Goal: Check status: Check status

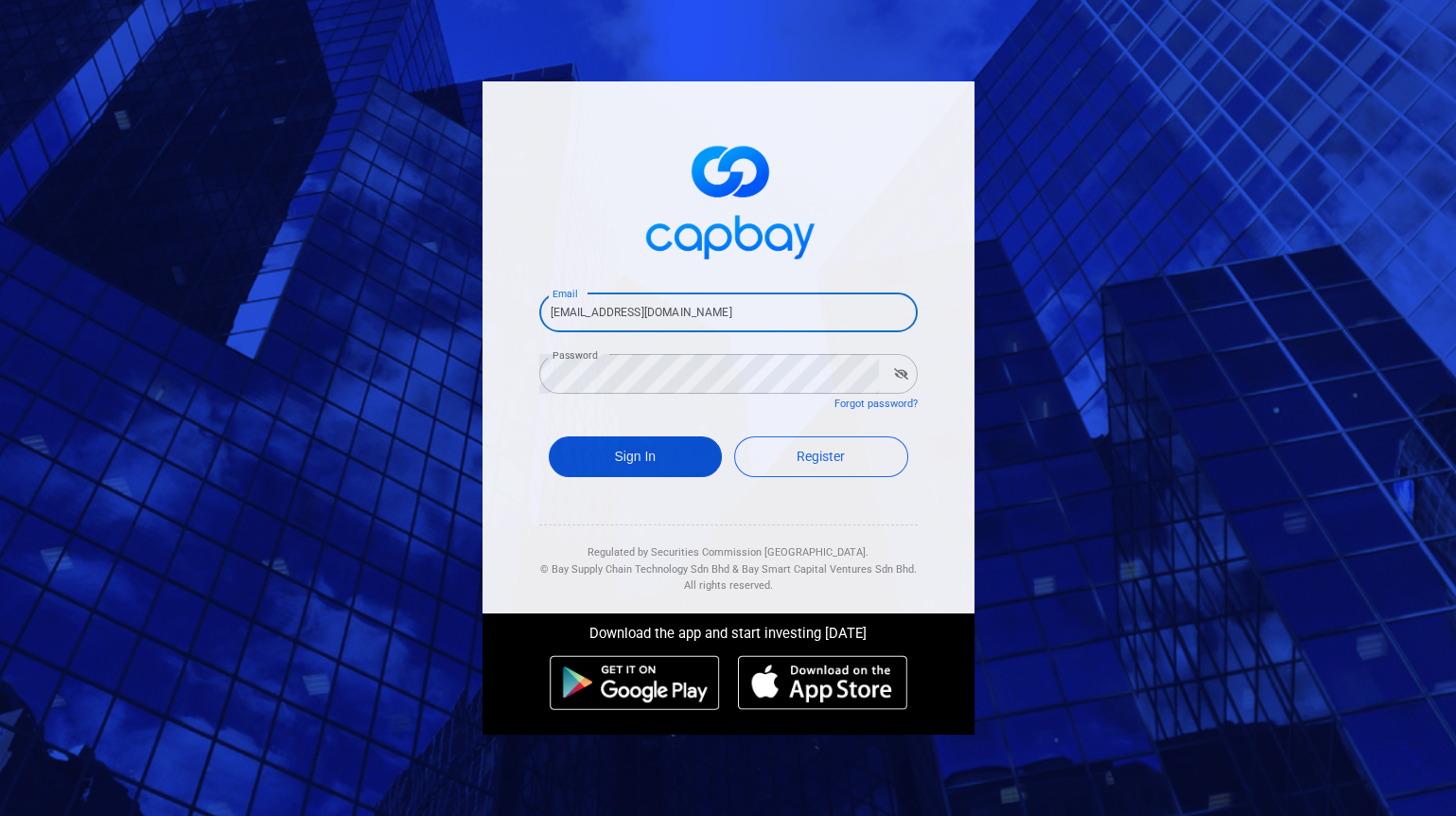
click at [634, 461] on button "Sign In" at bounding box center [635, 457] width 174 height 41
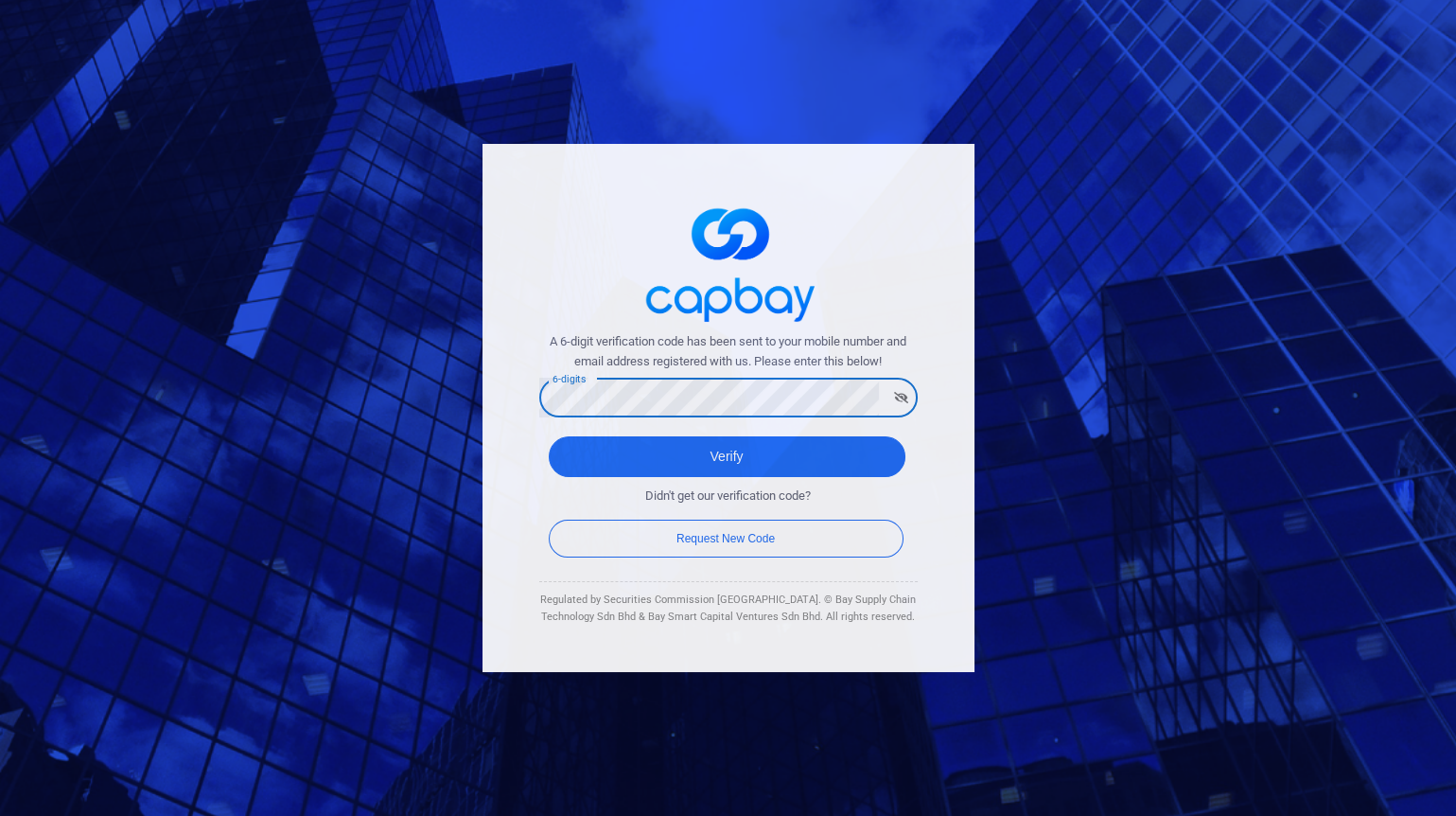
click at [548, 437] on button "Verify" at bounding box center [727, 457] width 356 height 41
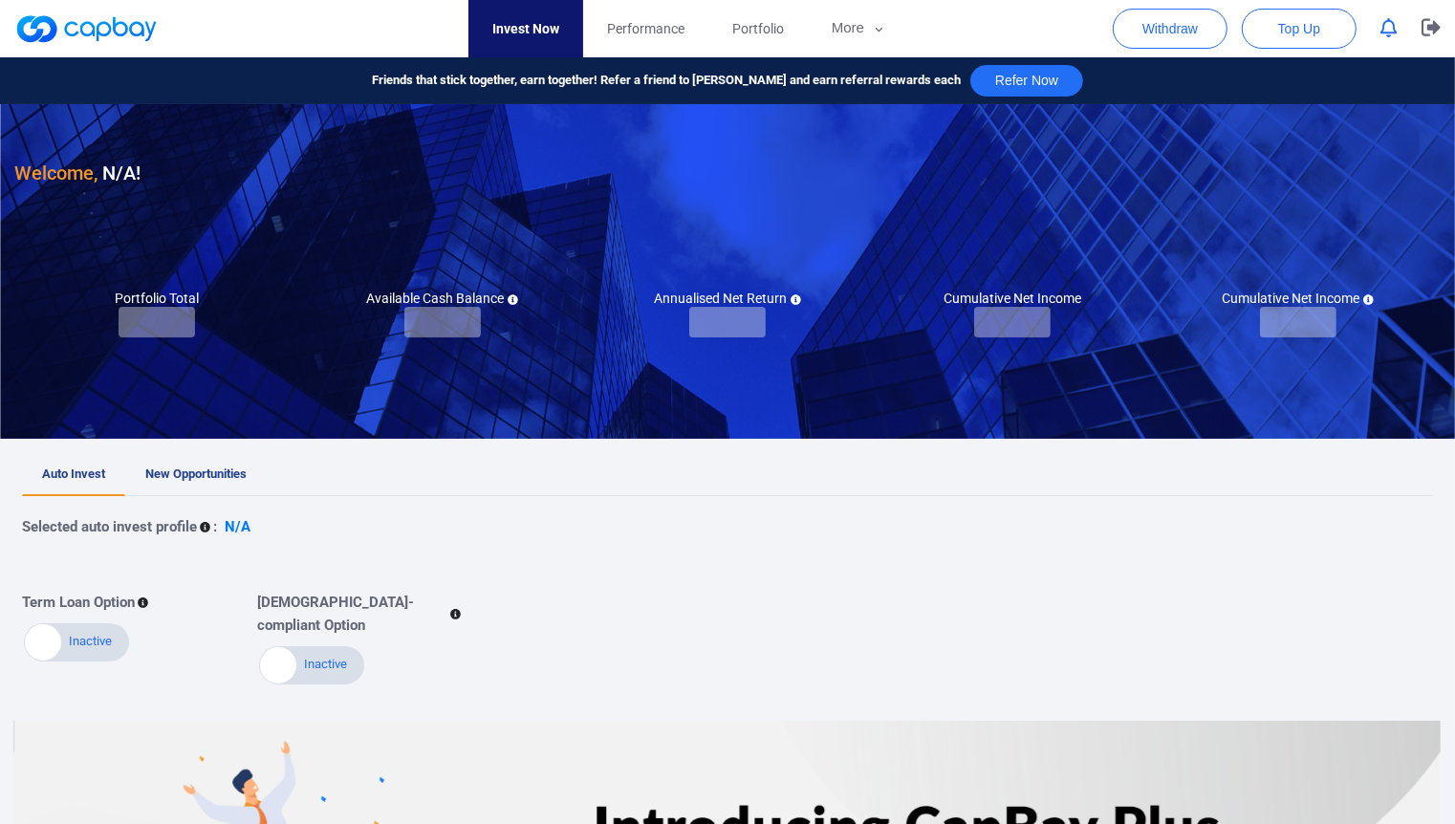
checkbox input "true"
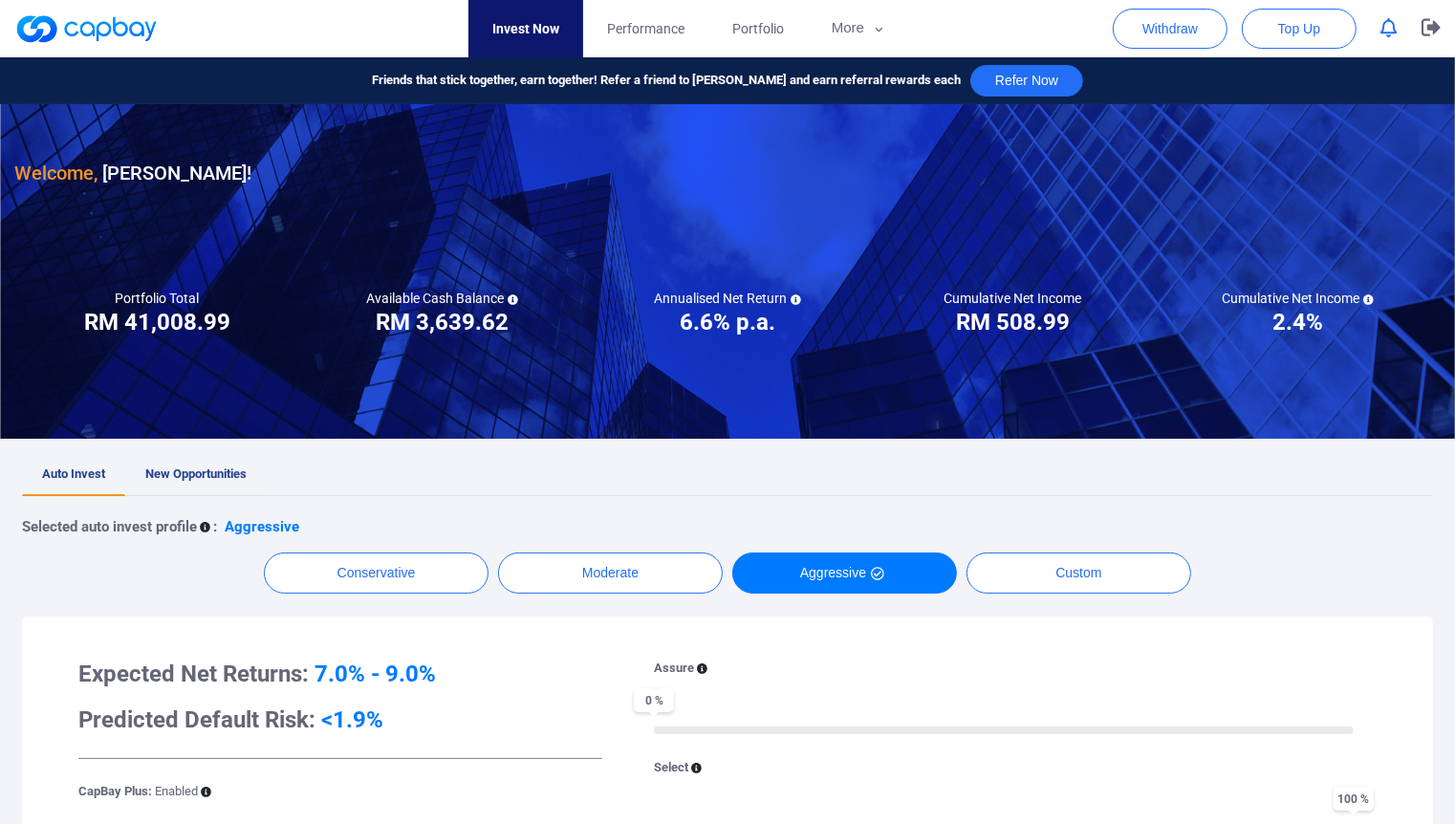
click at [237, 475] on span "New Opportunities" at bounding box center [195, 473] width 101 height 14
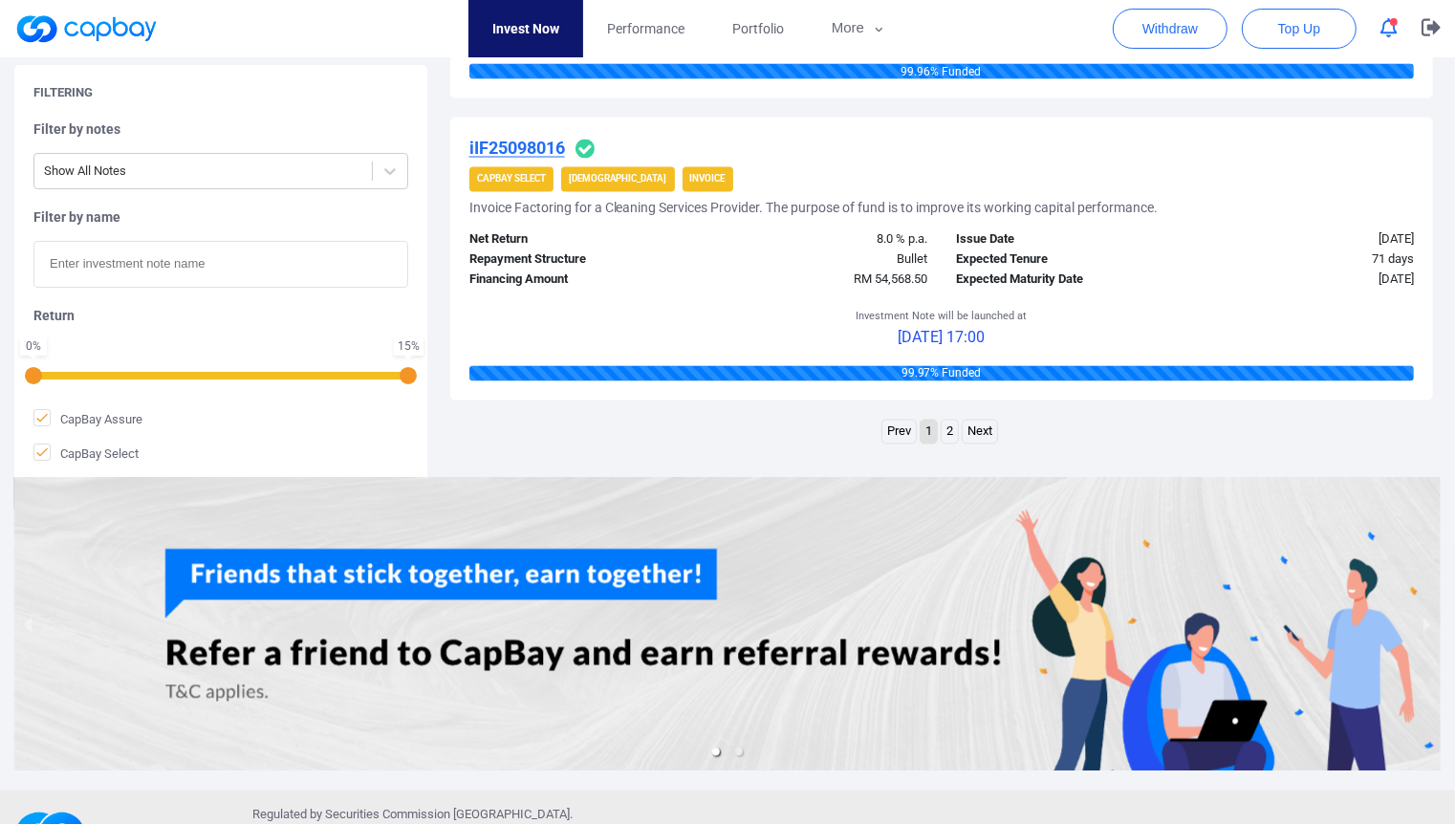
scroll to position [3152, 0]
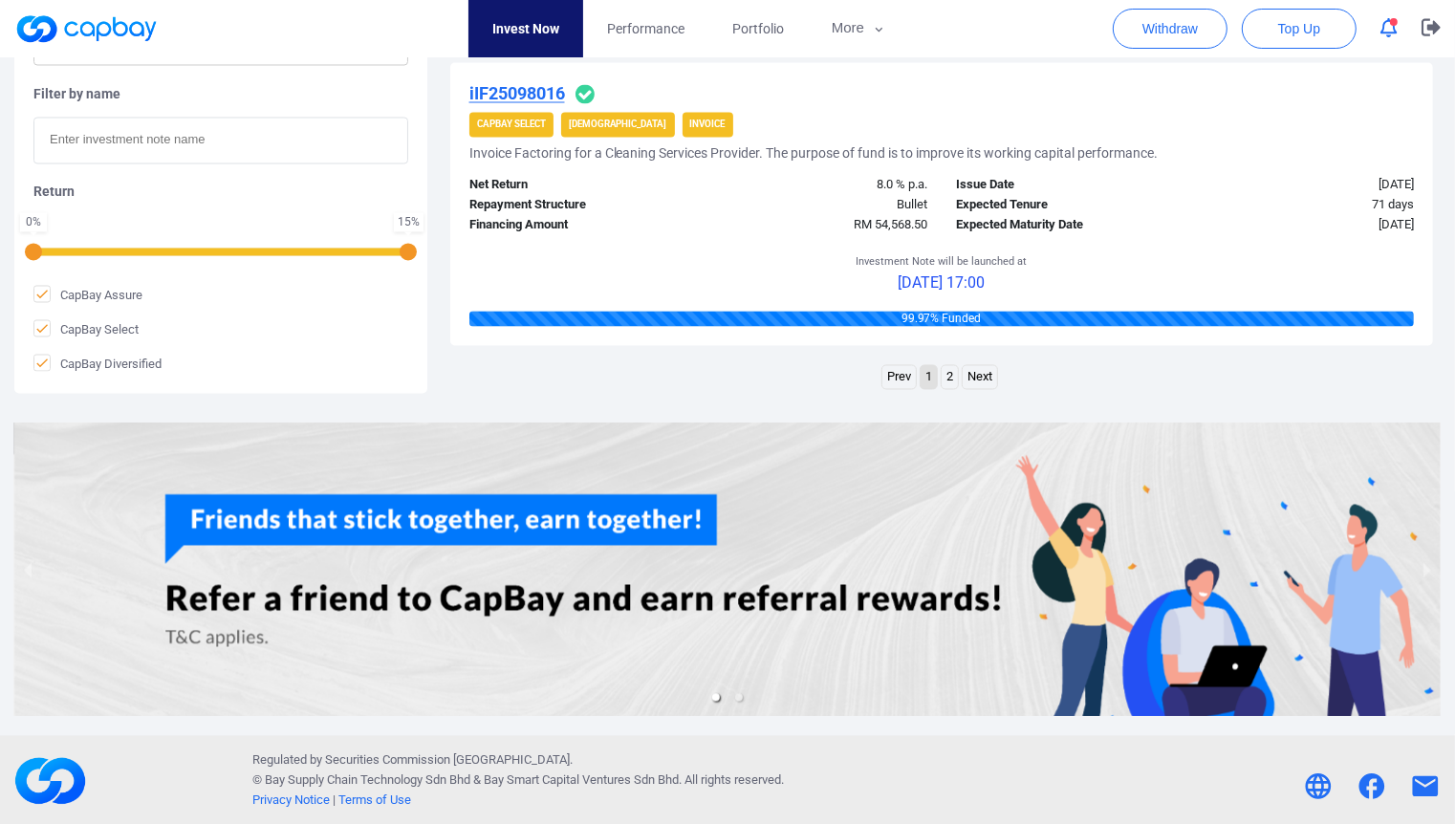
click at [948, 376] on link "2" at bounding box center [950, 378] width 16 height 24
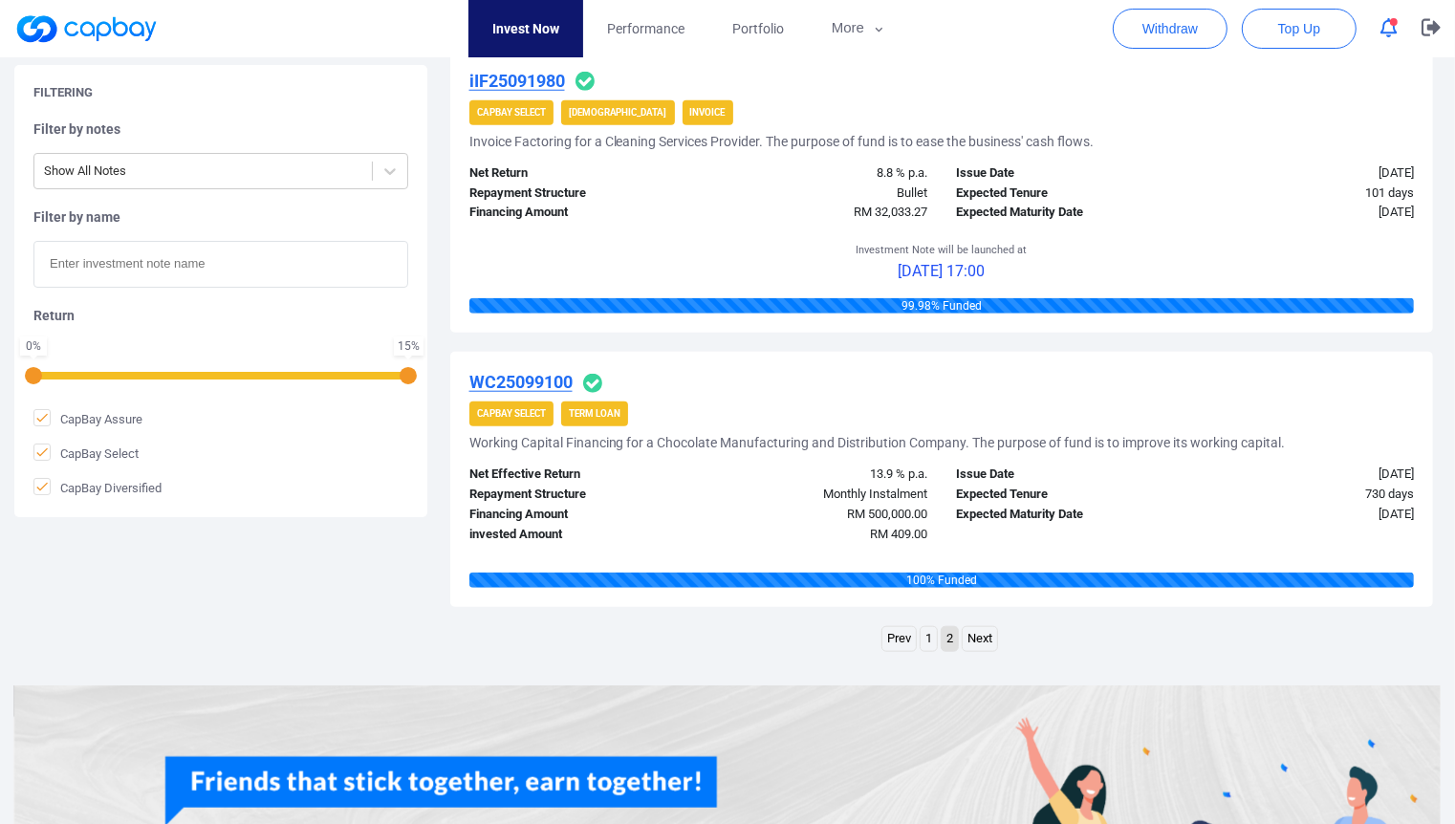
scroll to position [1879, 0]
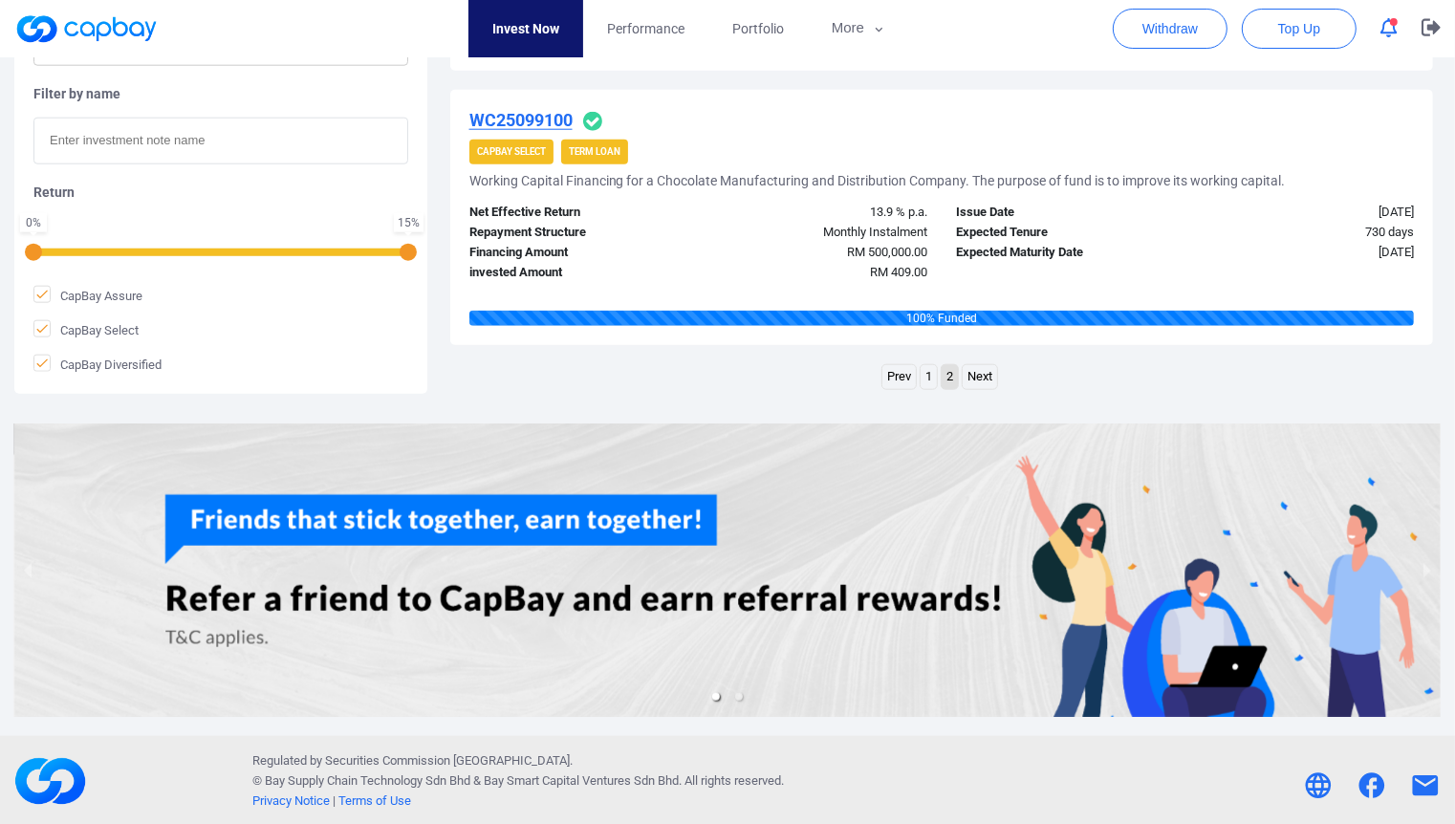
click at [938, 368] on li "1" at bounding box center [929, 377] width 18 height 26
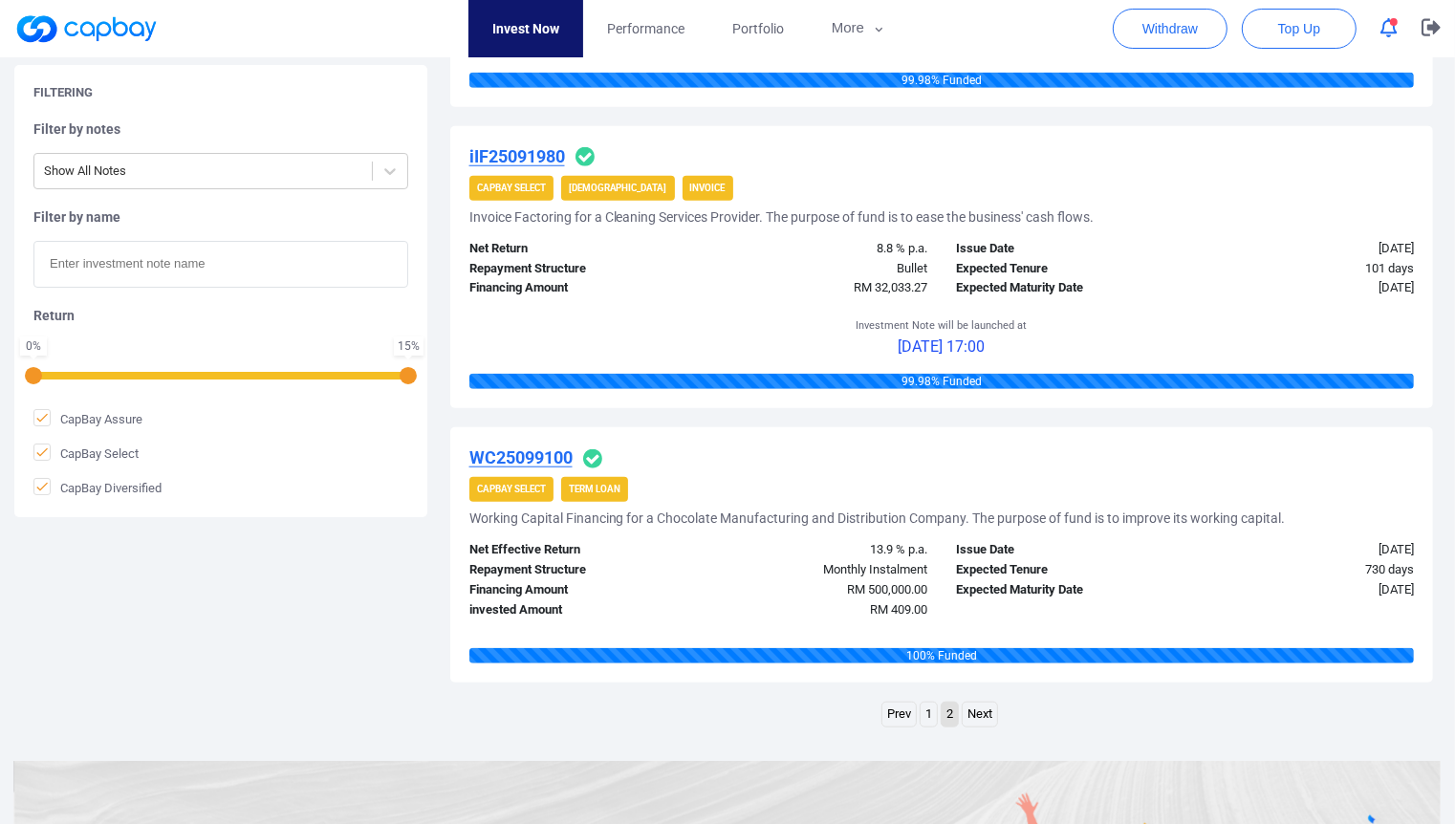
scroll to position [1560, 0]
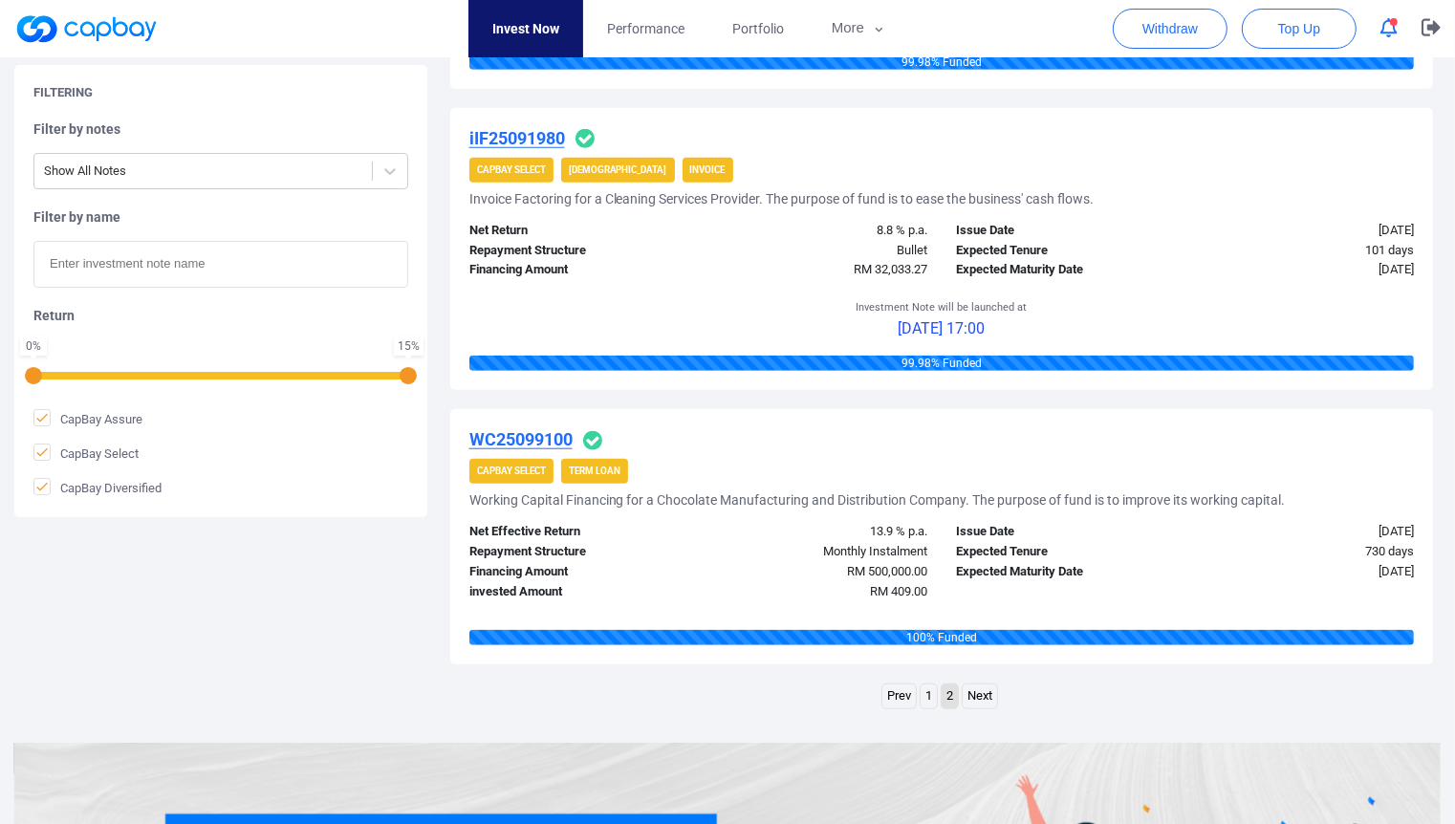
click at [925, 685] on link "1" at bounding box center [929, 696] width 16 height 24
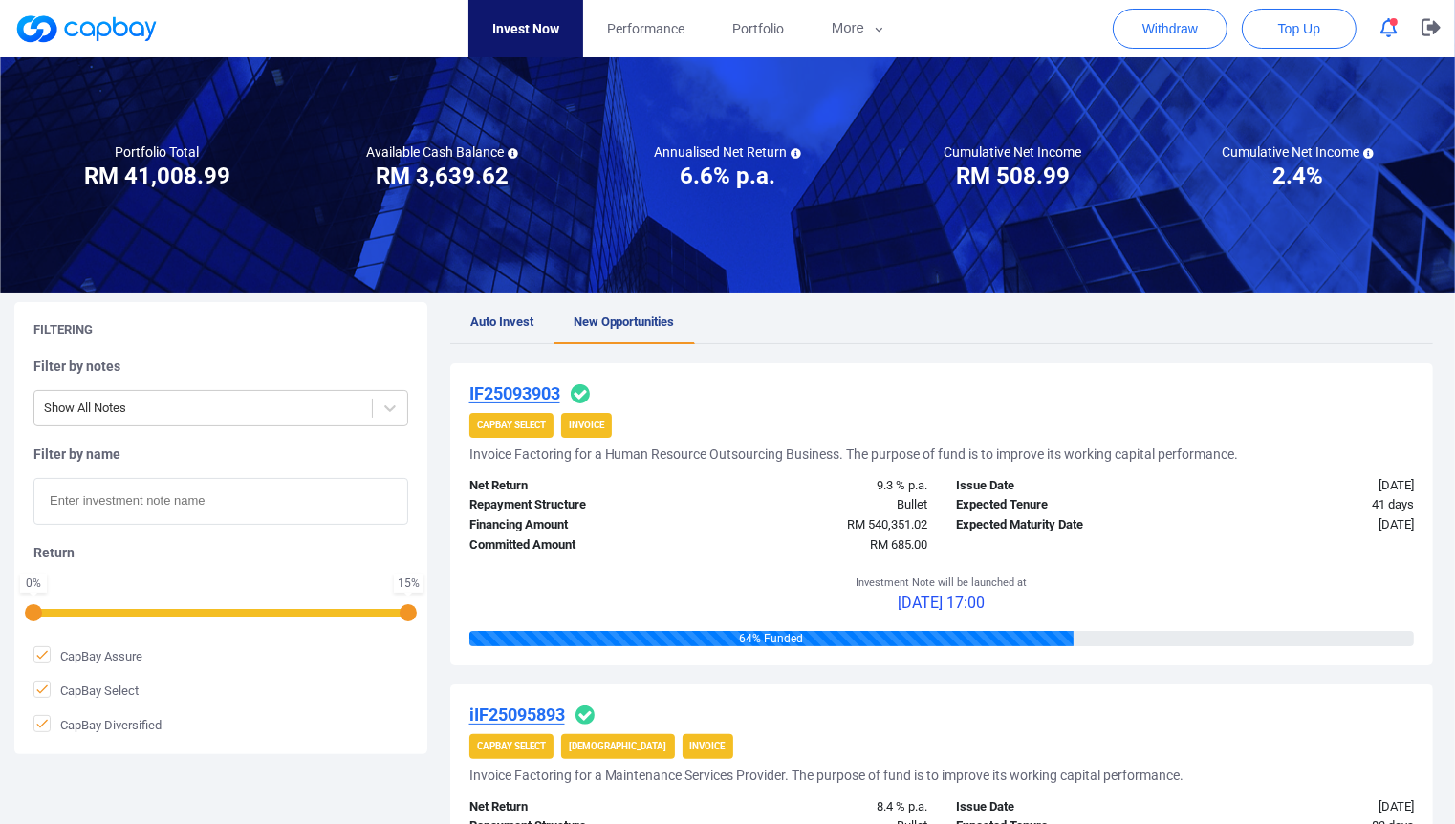
scroll to position [0, 0]
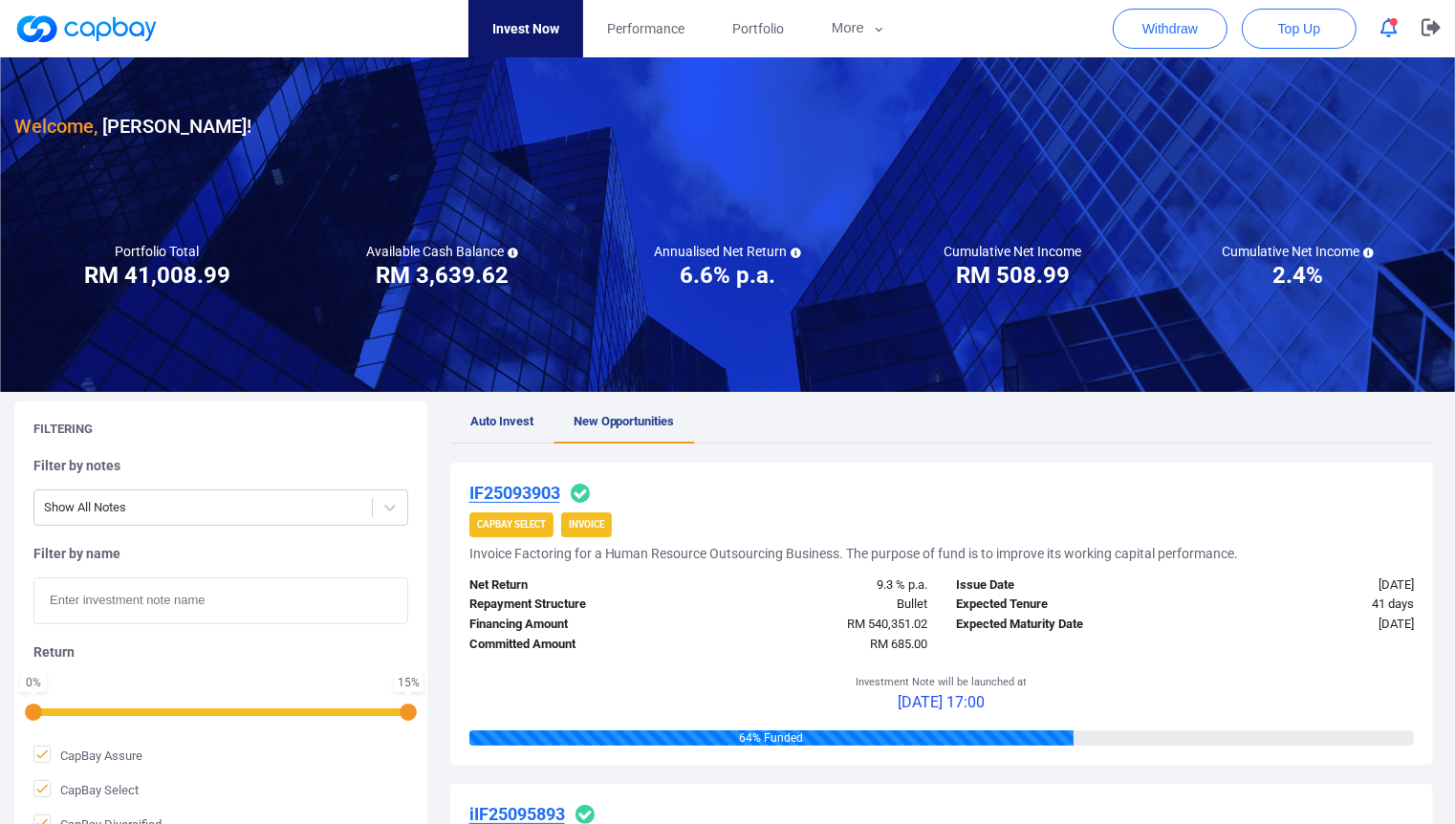
click at [510, 408] on link "Auto Invest" at bounding box center [501, 422] width 103 height 42
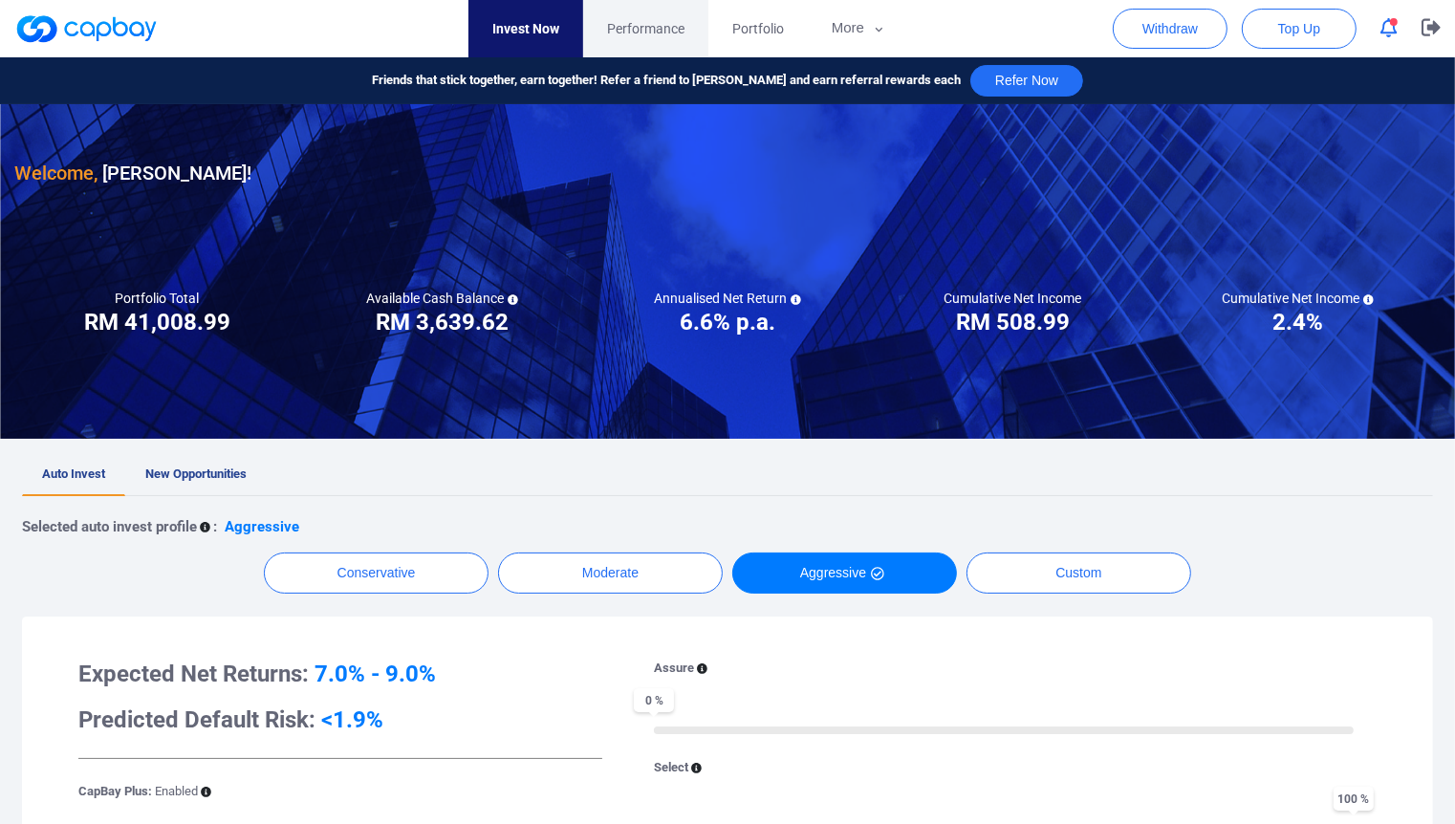
click at [641, 39] on link "Performance" at bounding box center [645, 28] width 125 height 57
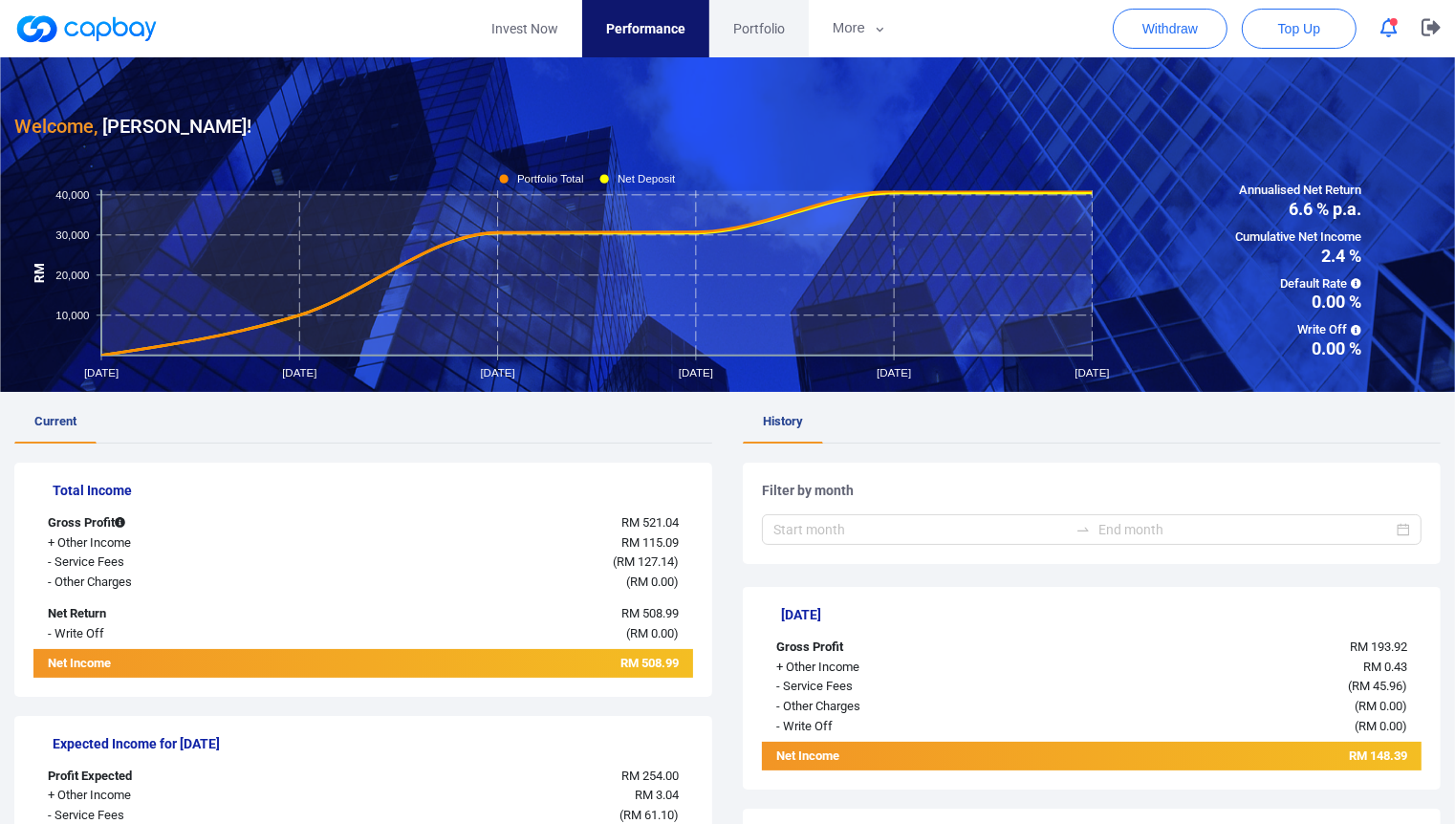
click at [770, 41] on link "Portfolio" at bounding box center [758, 28] width 99 height 57
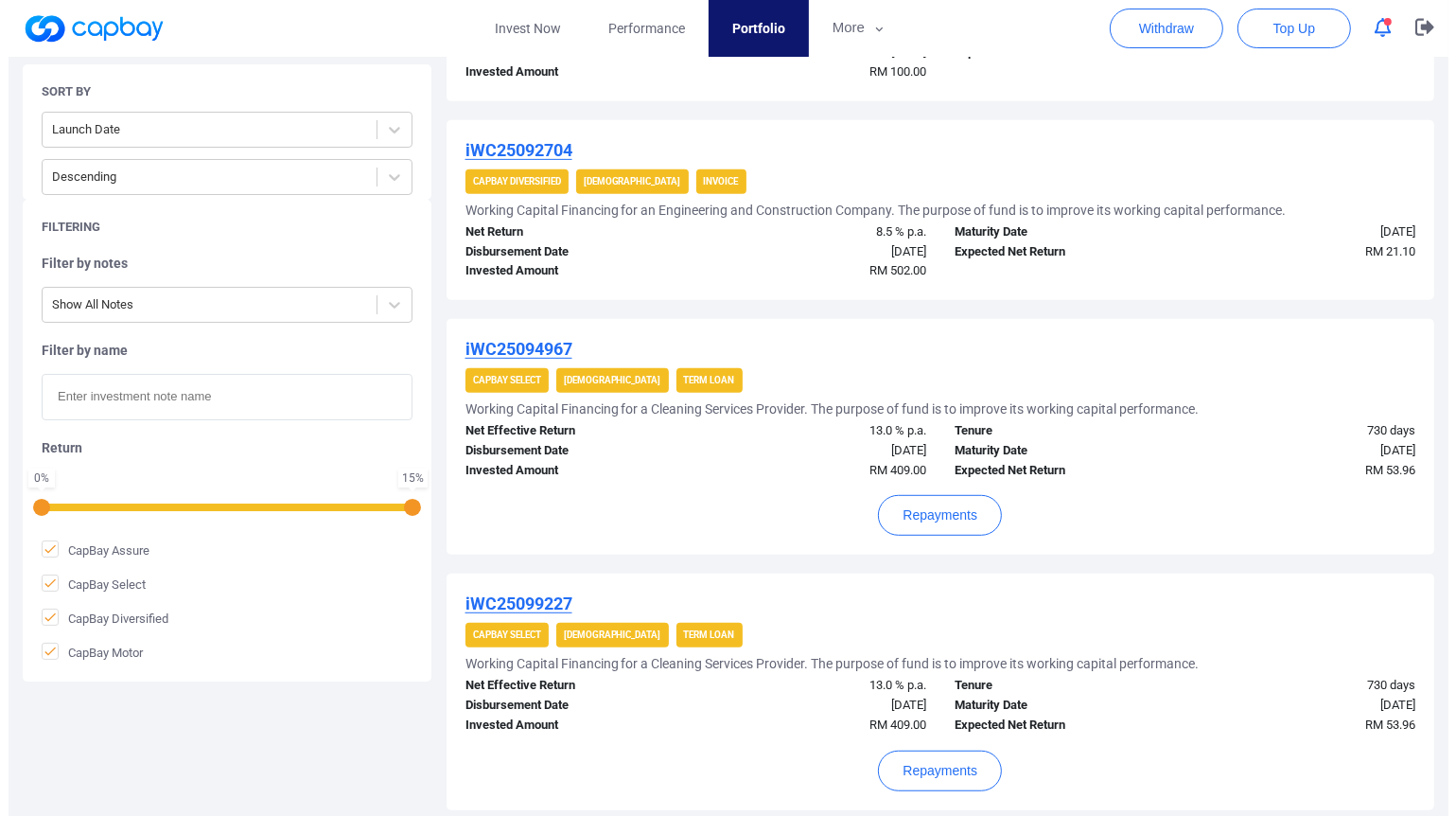
scroll to position [841, 0]
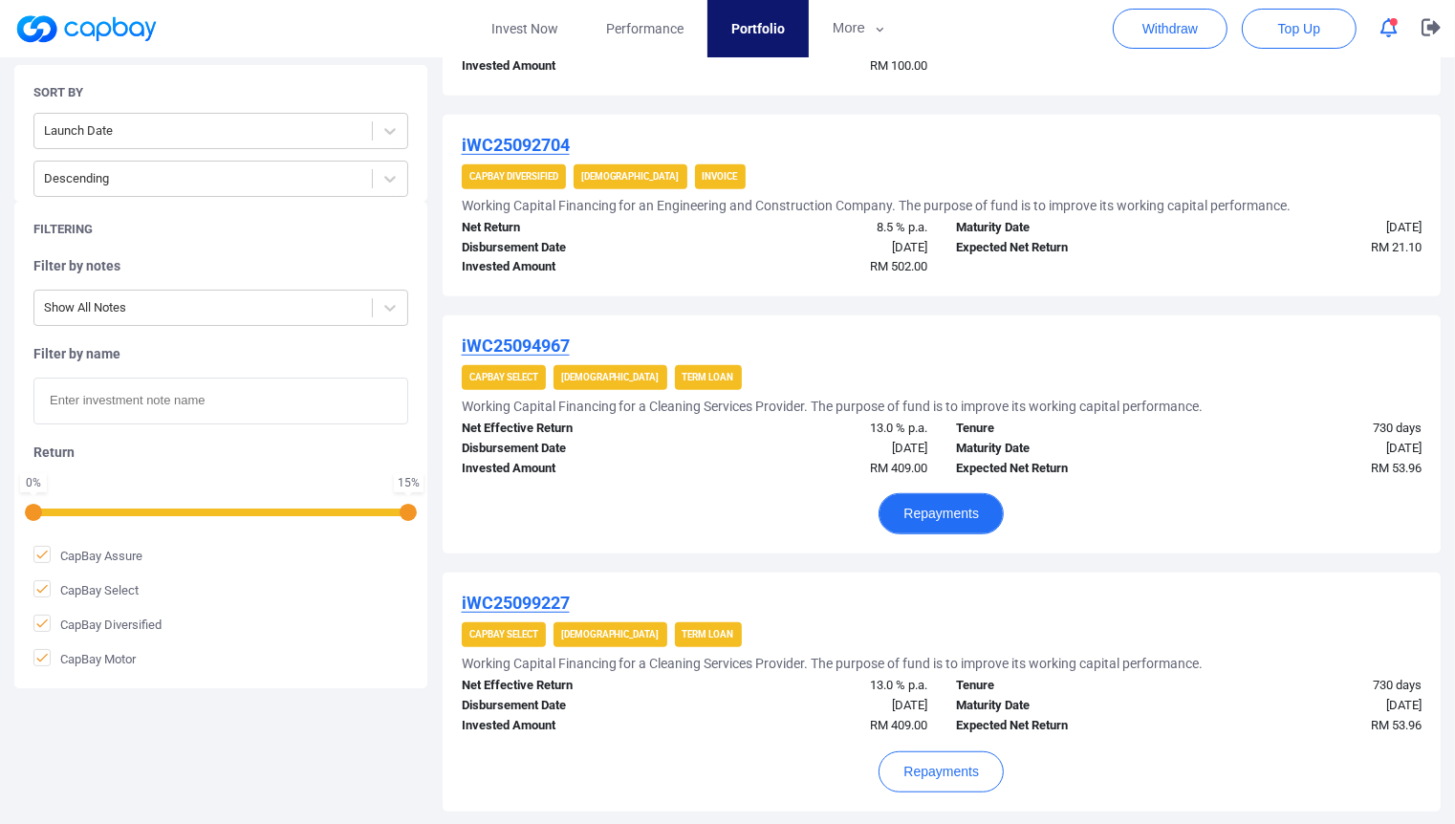
click at [941, 522] on button "Repayments" at bounding box center [940, 513] width 125 height 41
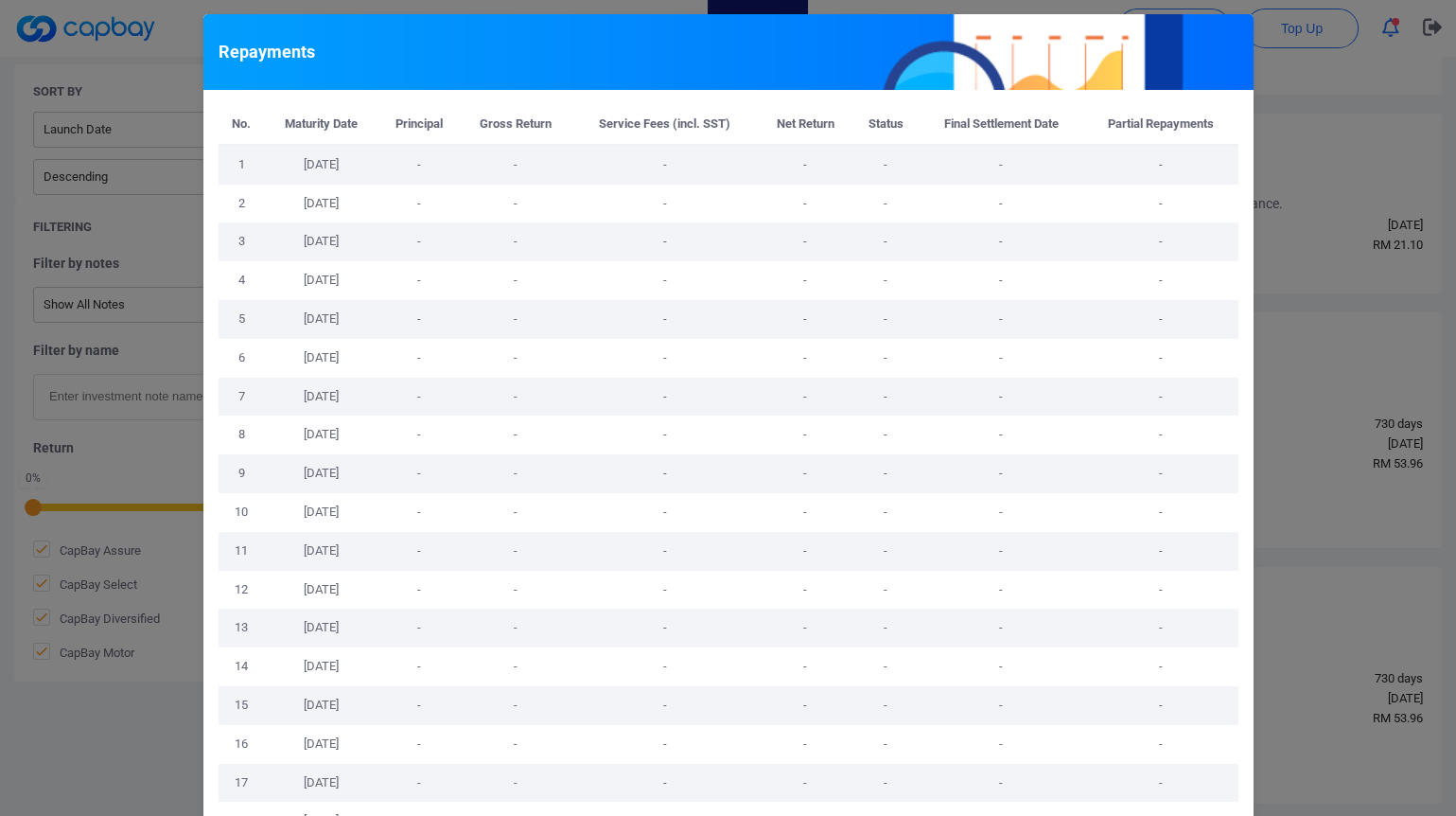
click at [1301, 367] on div "Repayments No. Maturity Date Principal Gross Return Service Fees (incl. SST) Ne…" at bounding box center [728, 408] width 1456 height 816
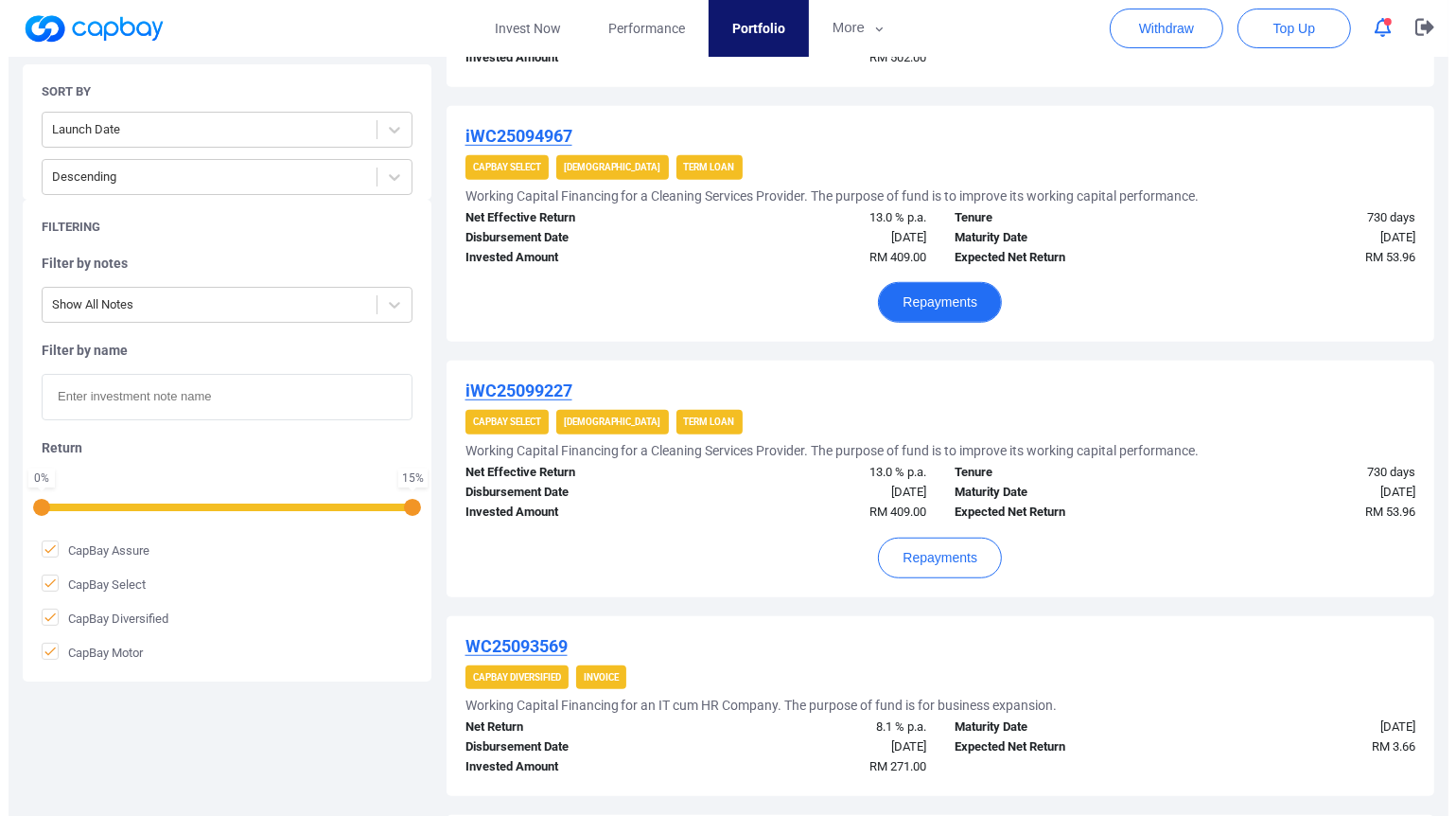
scroll to position [1052, 0]
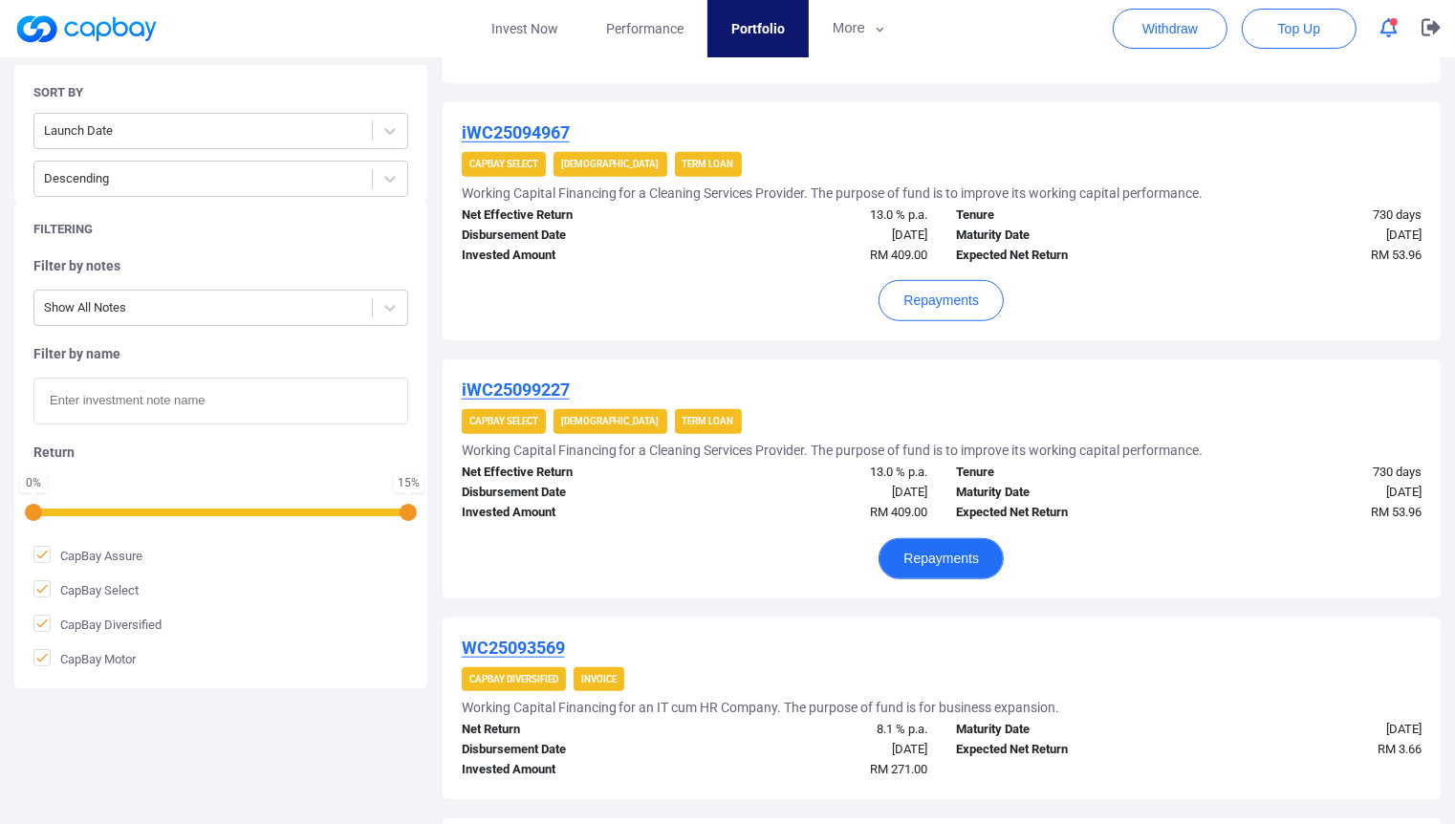
click at [962, 547] on button "Repayments" at bounding box center [940, 558] width 125 height 41
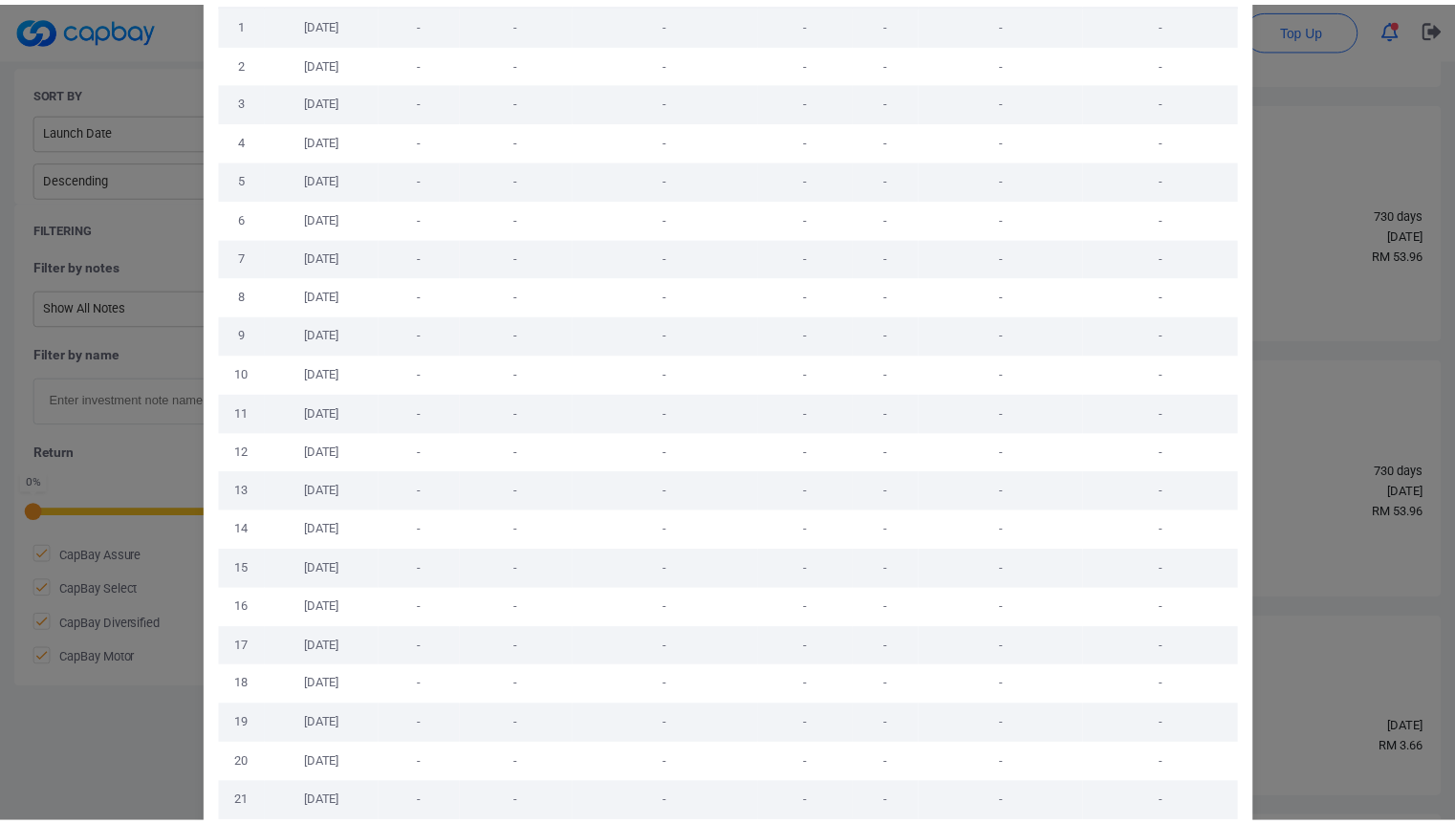
scroll to position [345, 0]
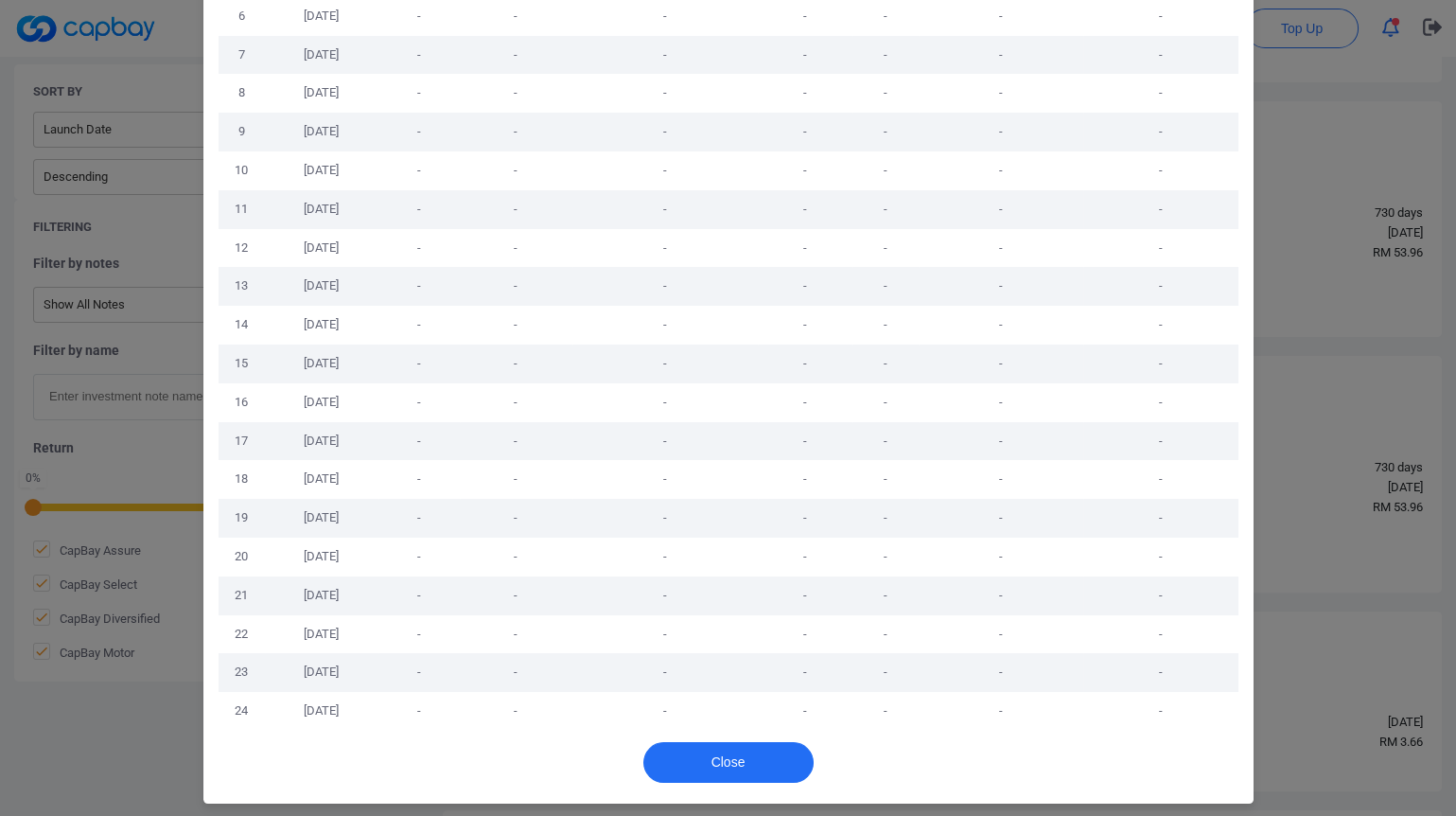
click at [1265, 502] on div "Repayments No. Maturity Date Principal Gross Return Service Fees (incl. SST) Ne…" at bounding box center [728, 408] width 1456 height 816
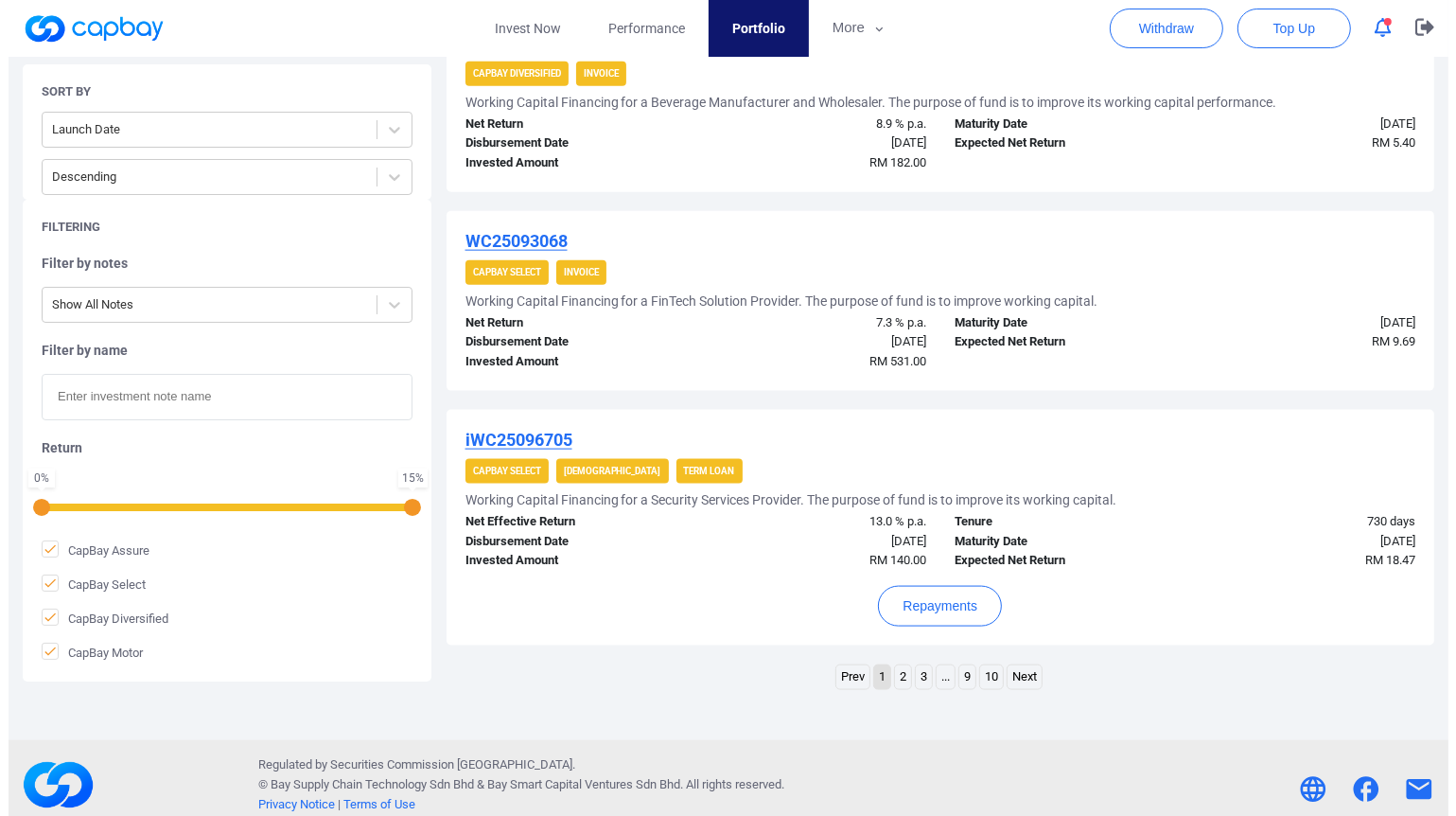
scroll to position [2055, 0]
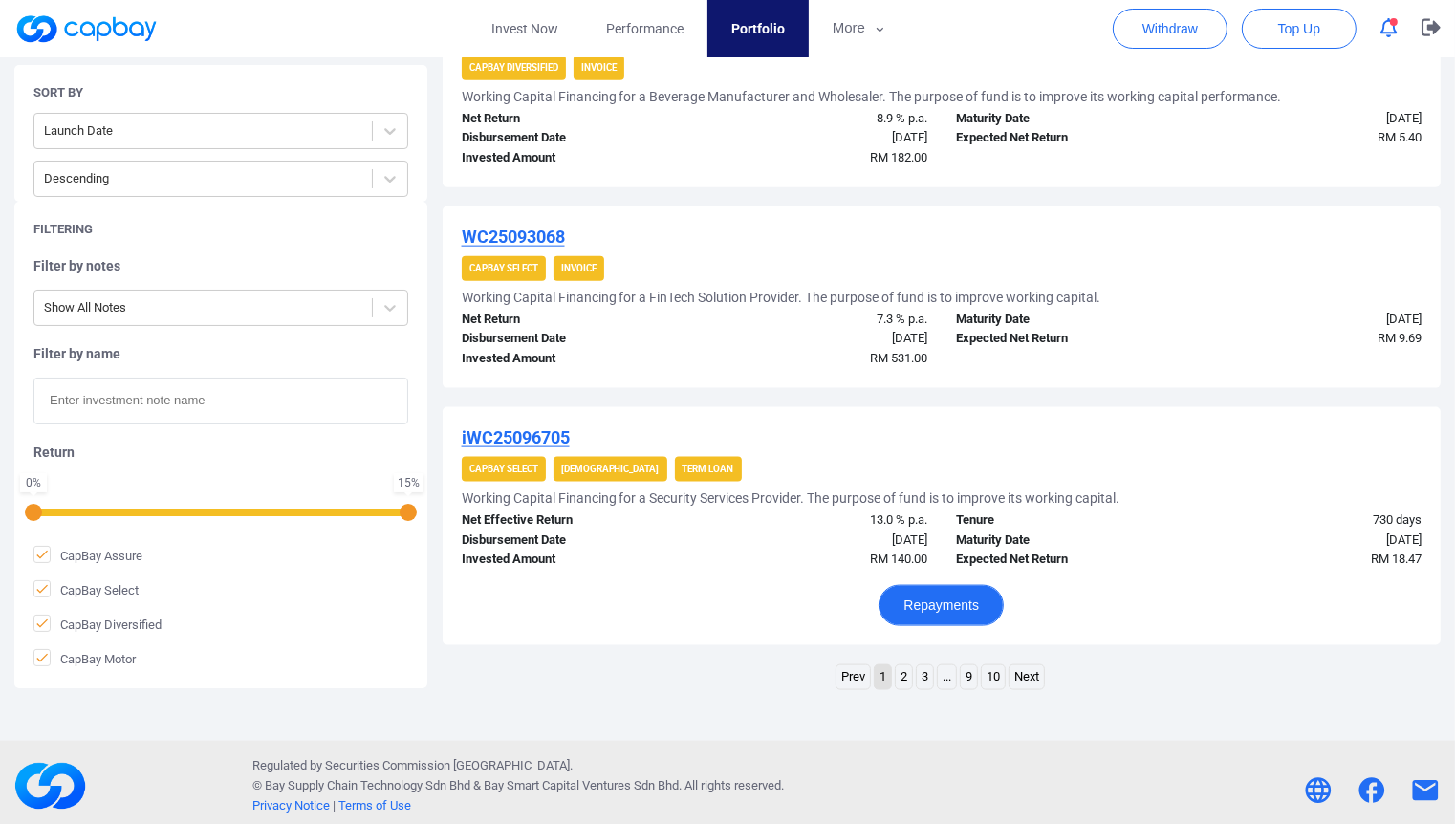
click at [961, 585] on button "Repayments" at bounding box center [940, 605] width 125 height 41
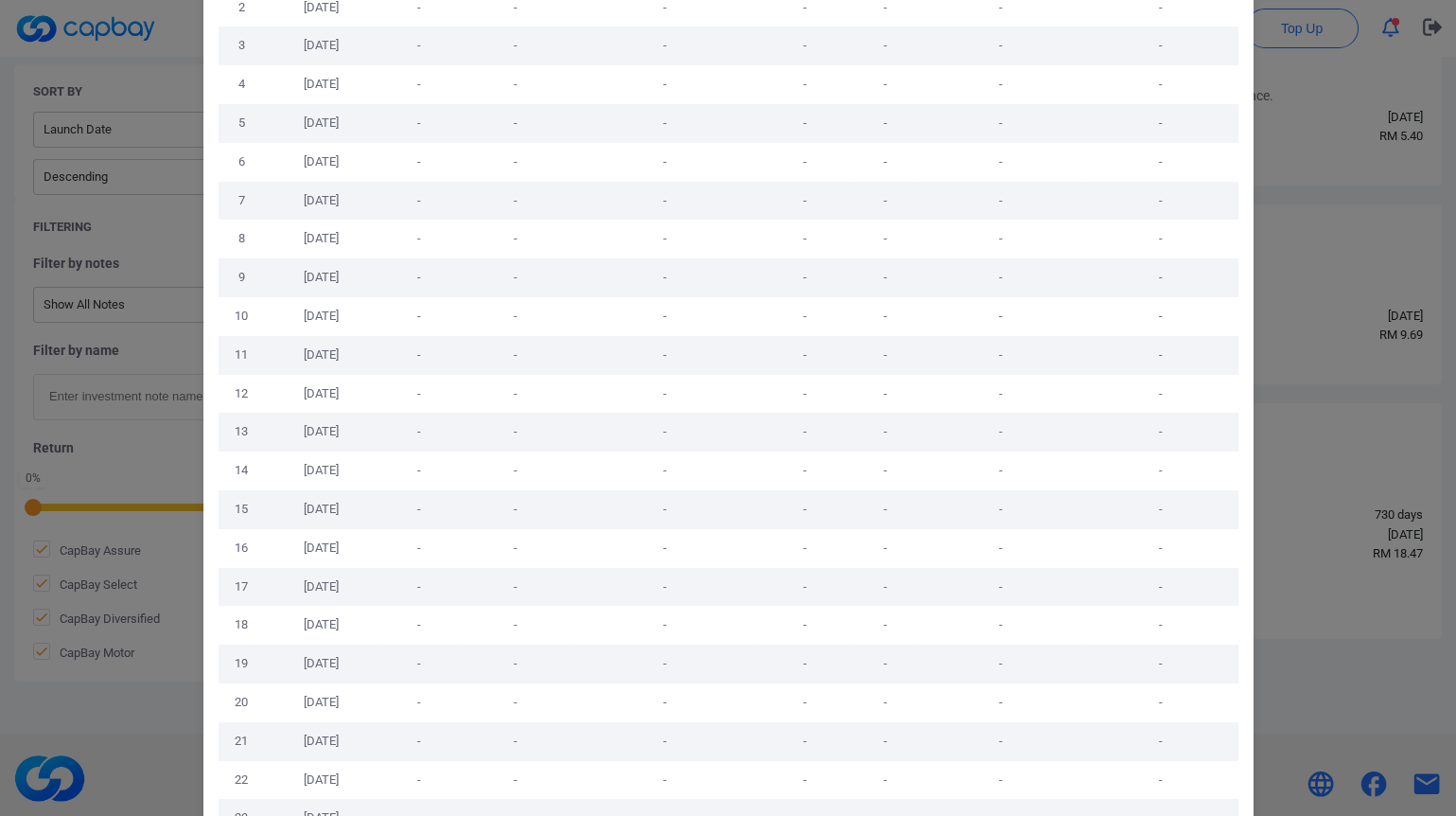
scroll to position [0, 0]
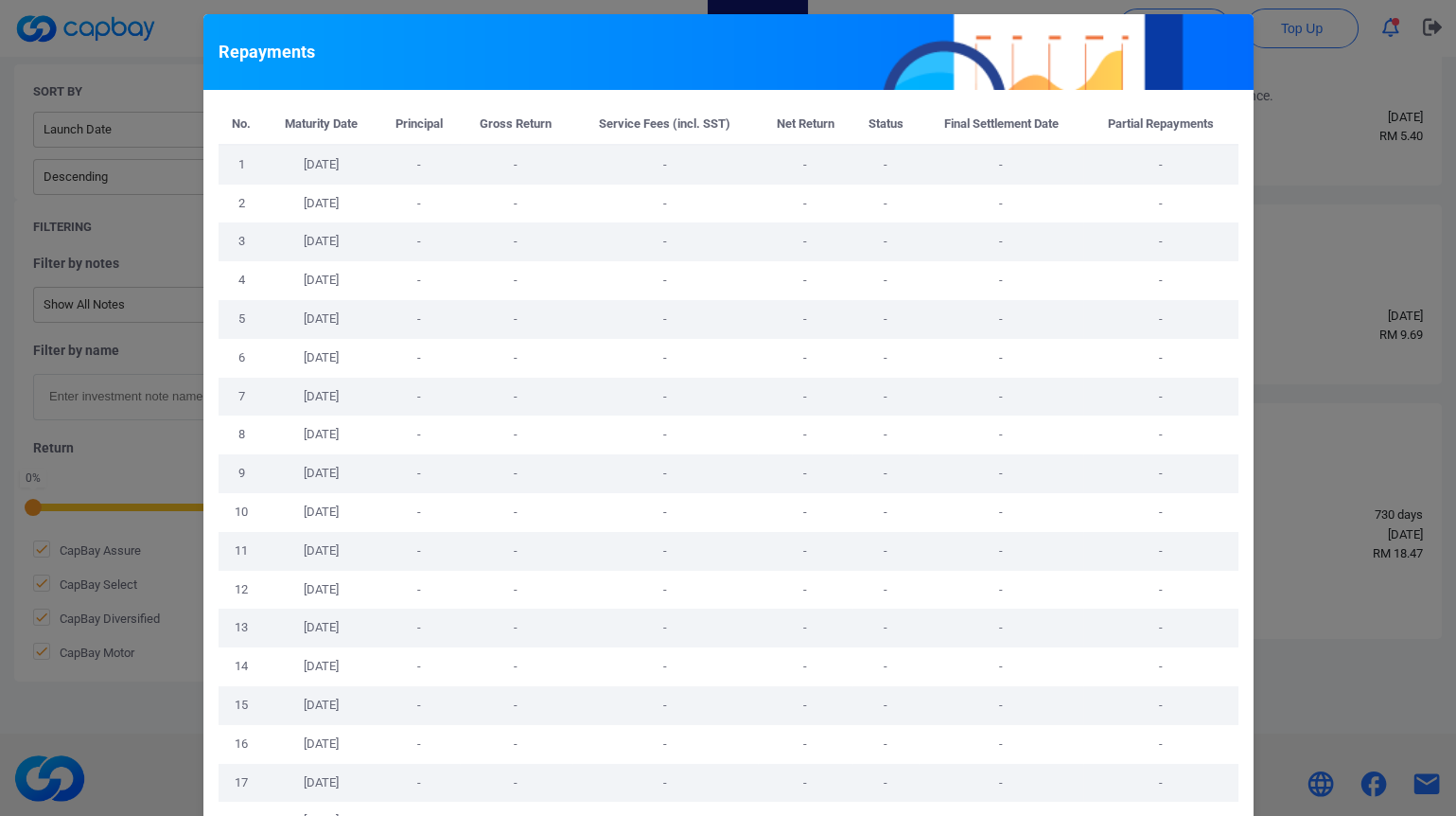
click at [1301, 407] on div "Repayments No. Maturity Date Principal Gross Return Service Fees (incl. SST) Ne…" at bounding box center [728, 408] width 1456 height 816
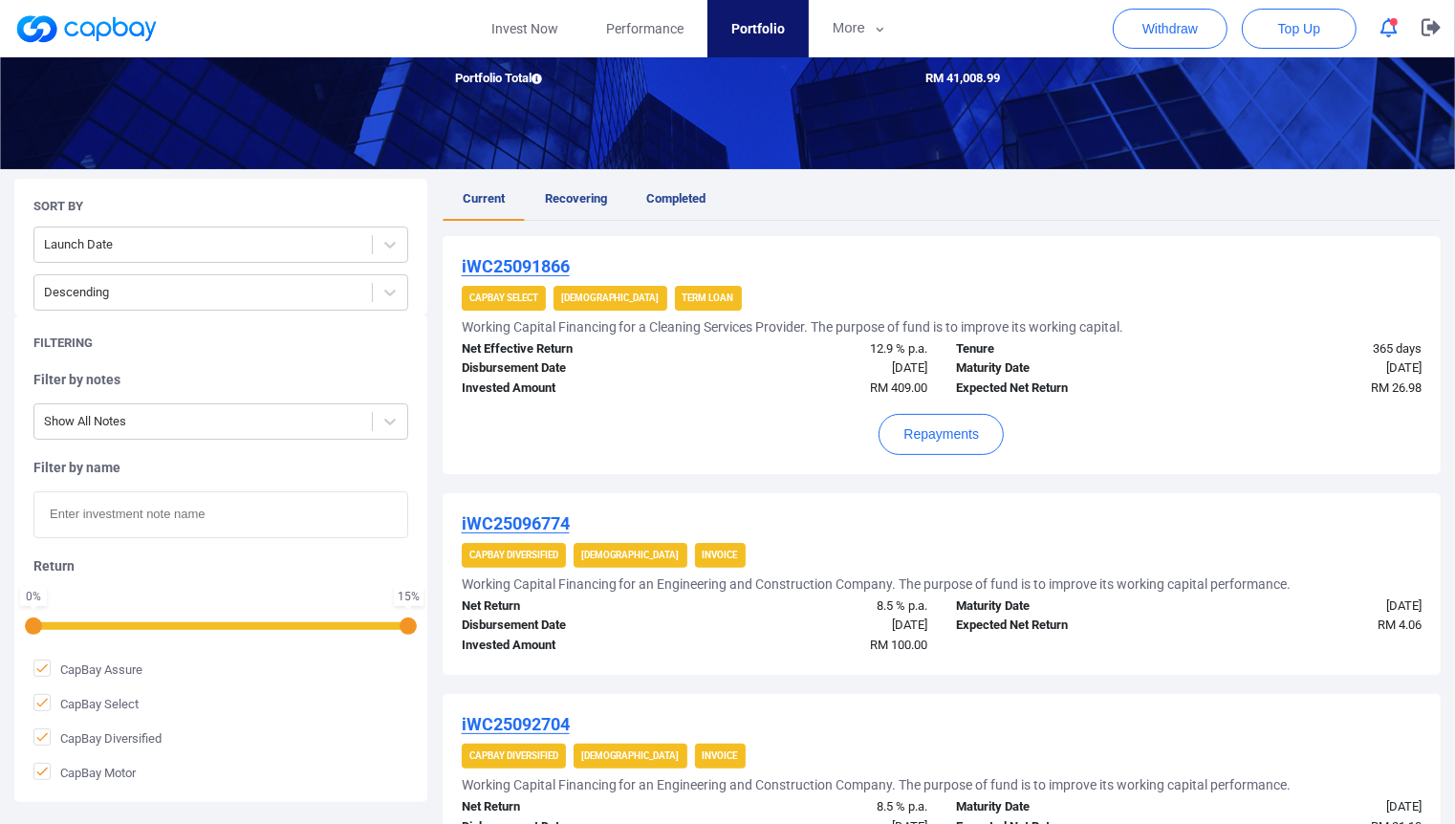
scroll to position [57, 0]
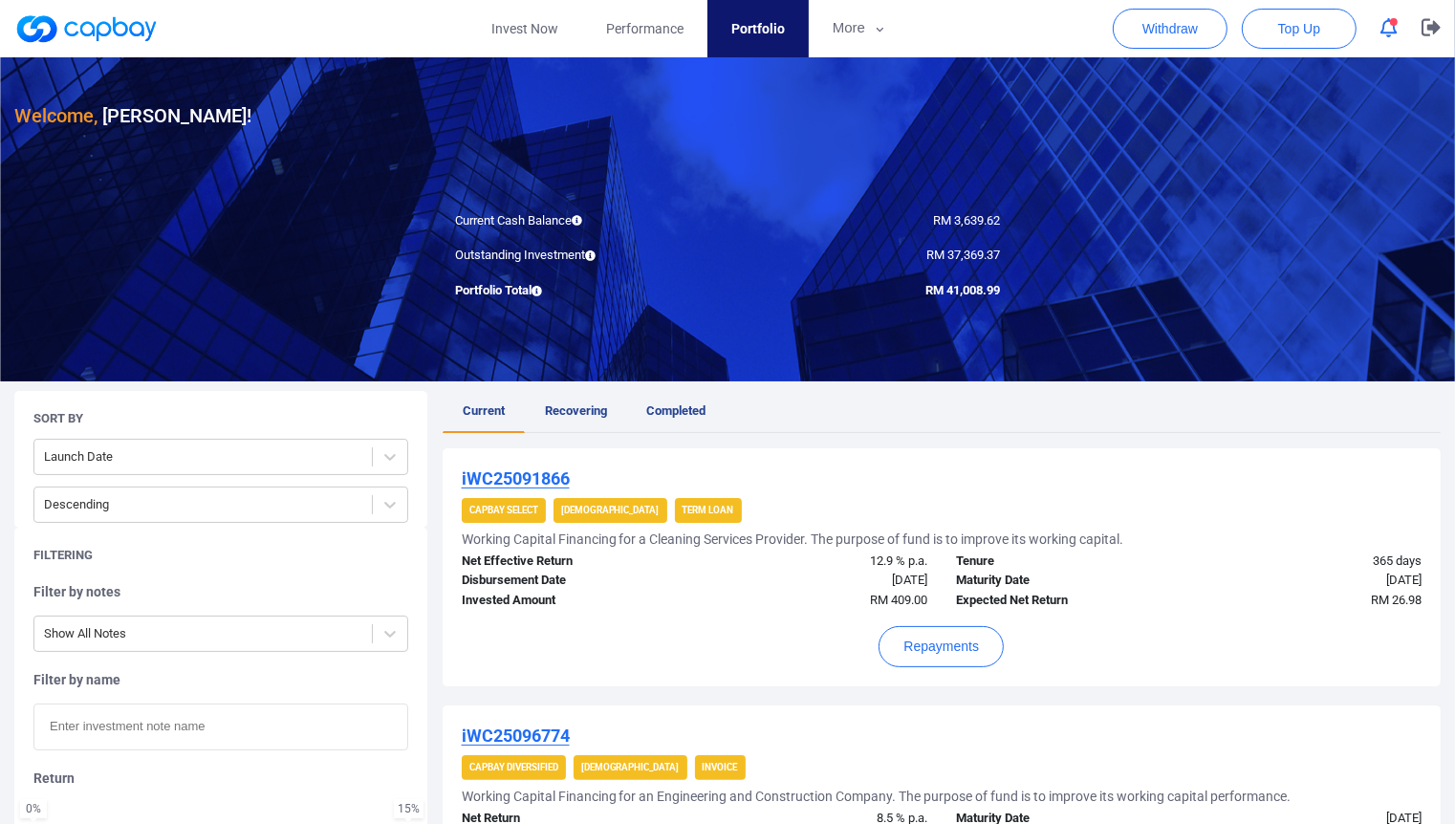
click at [940, 618] on div "Repayments" at bounding box center [942, 639] width 960 height 56
click at [943, 634] on button "Repayments" at bounding box center [940, 646] width 125 height 41
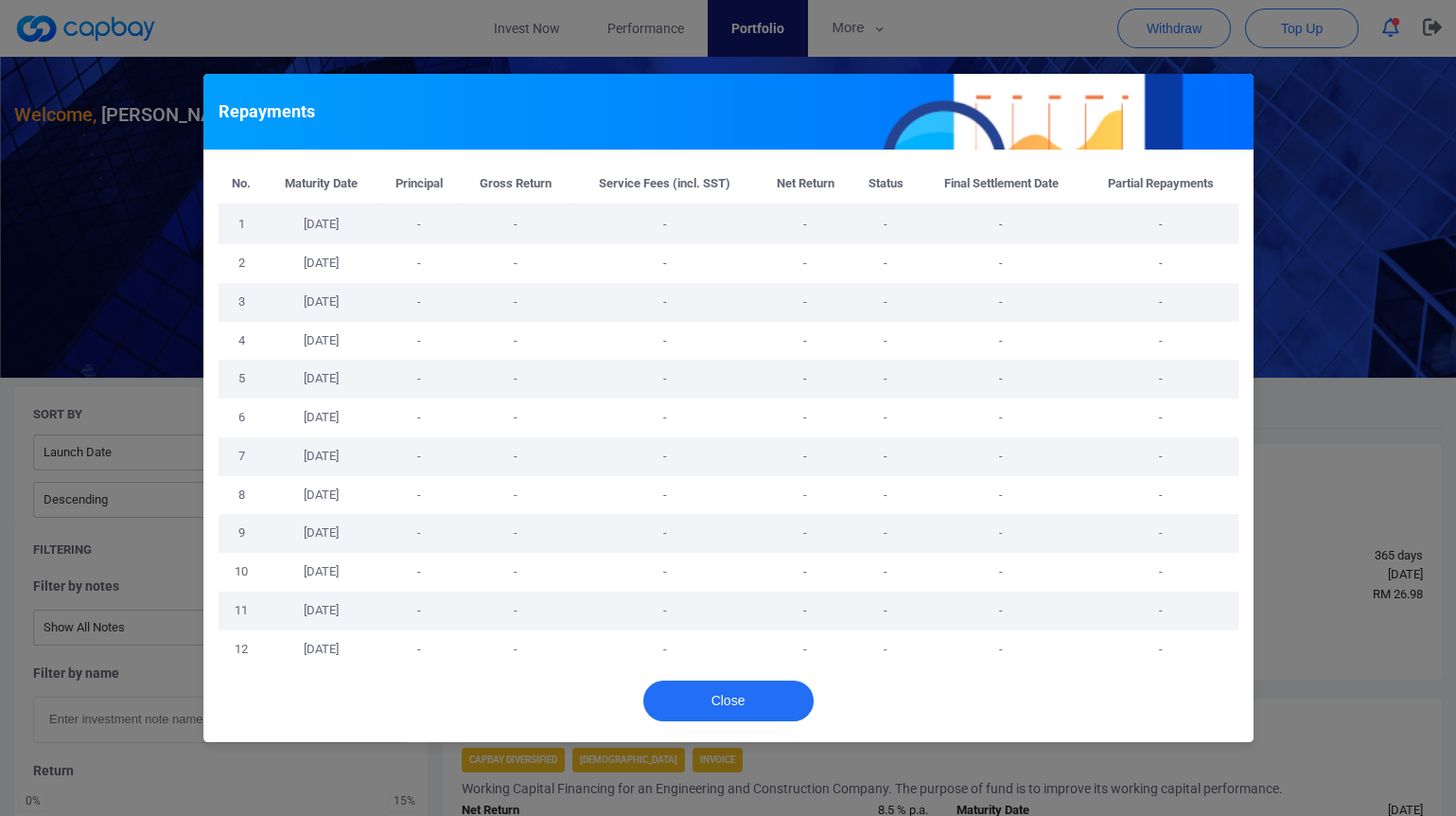
click at [1405, 547] on div "Repayments No. Maturity Date Principal Gross Return Service Fees (incl. SST) Ne…" at bounding box center [728, 408] width 1456 height 816
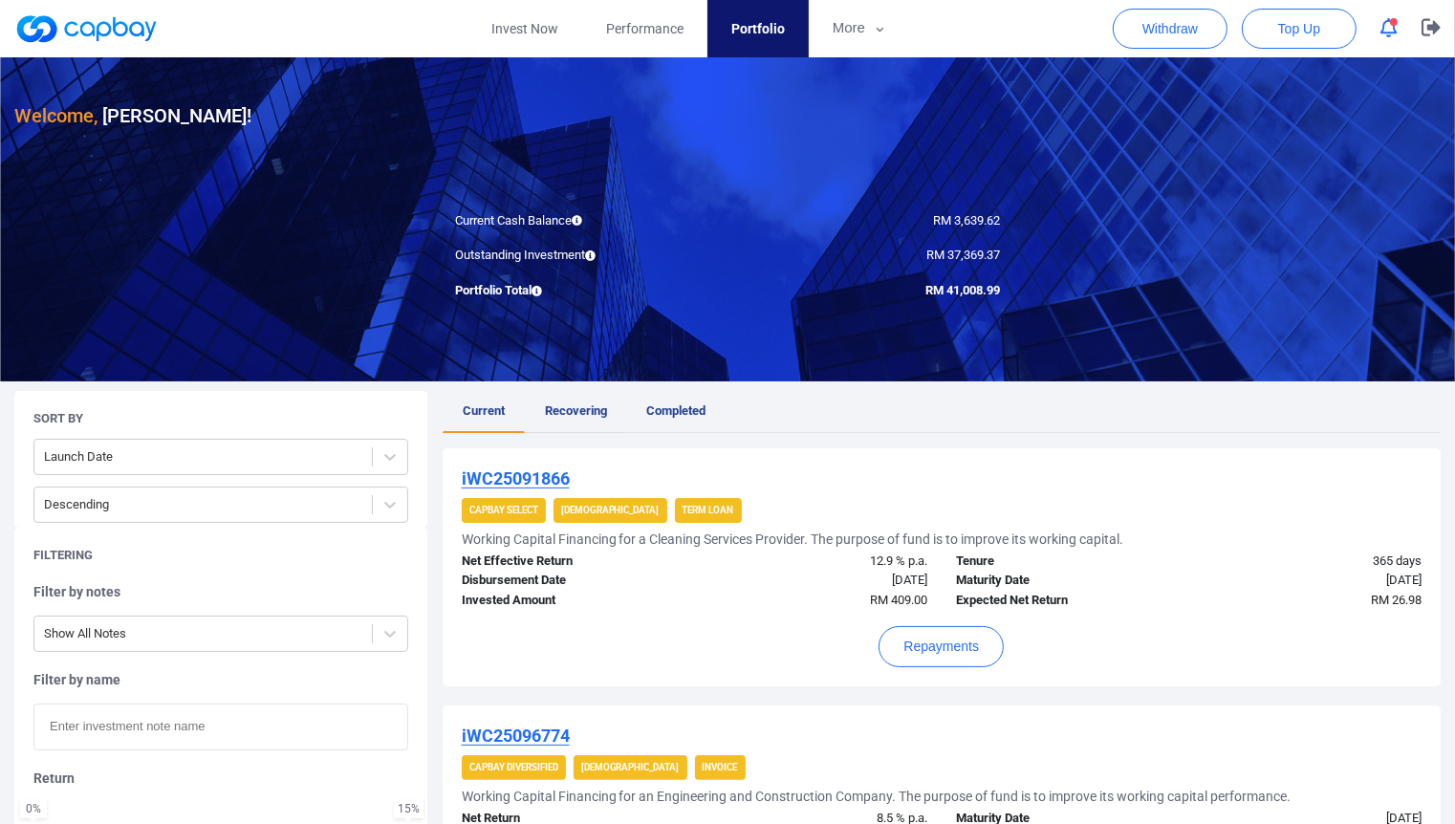
click at [569, 416] on span "Recovering" at bounding box center [576, 410] width 62 height 14
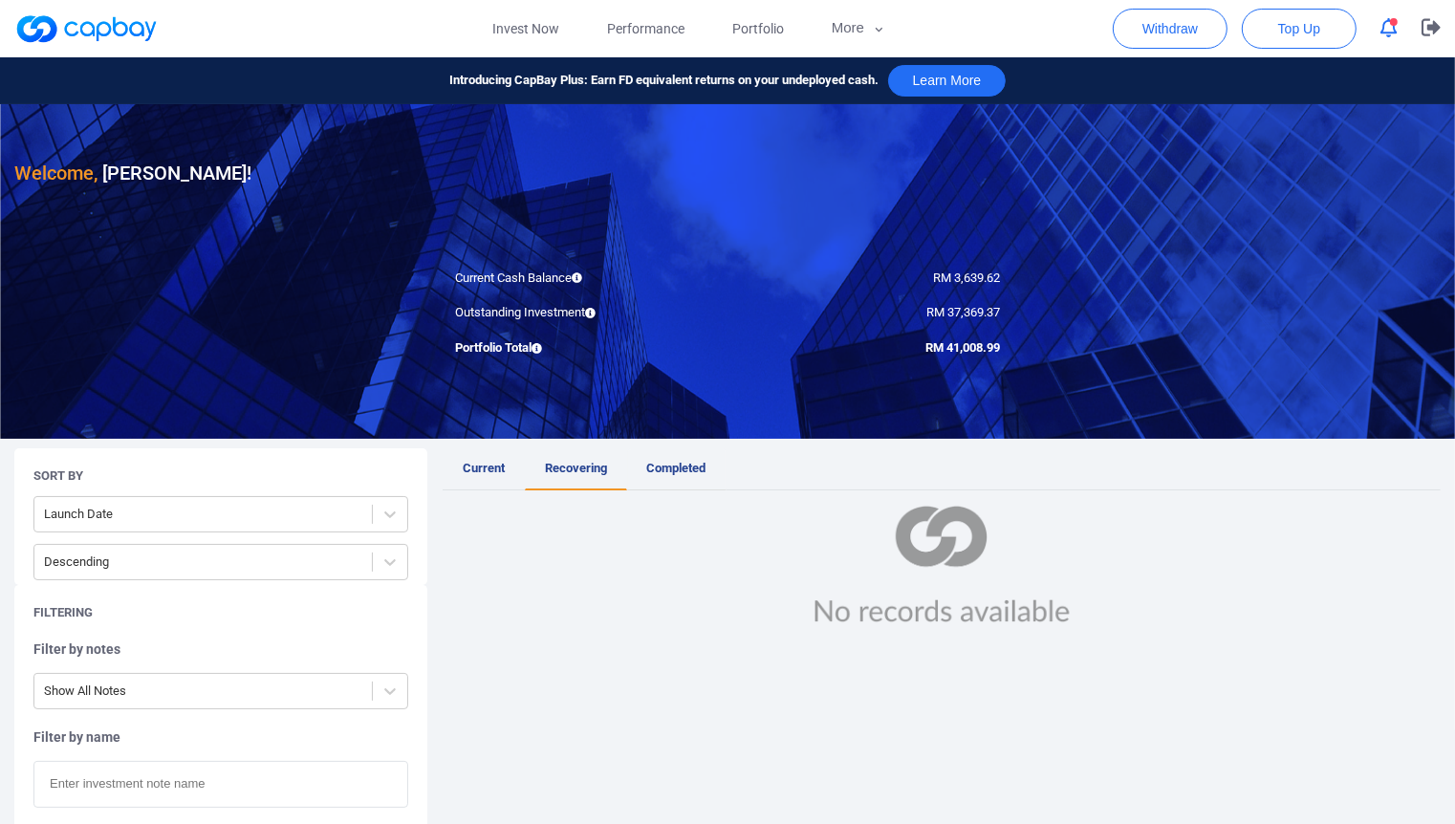
click at [689, 448] on link "Completed" at bounding box center [676, 469] width 99 height 42
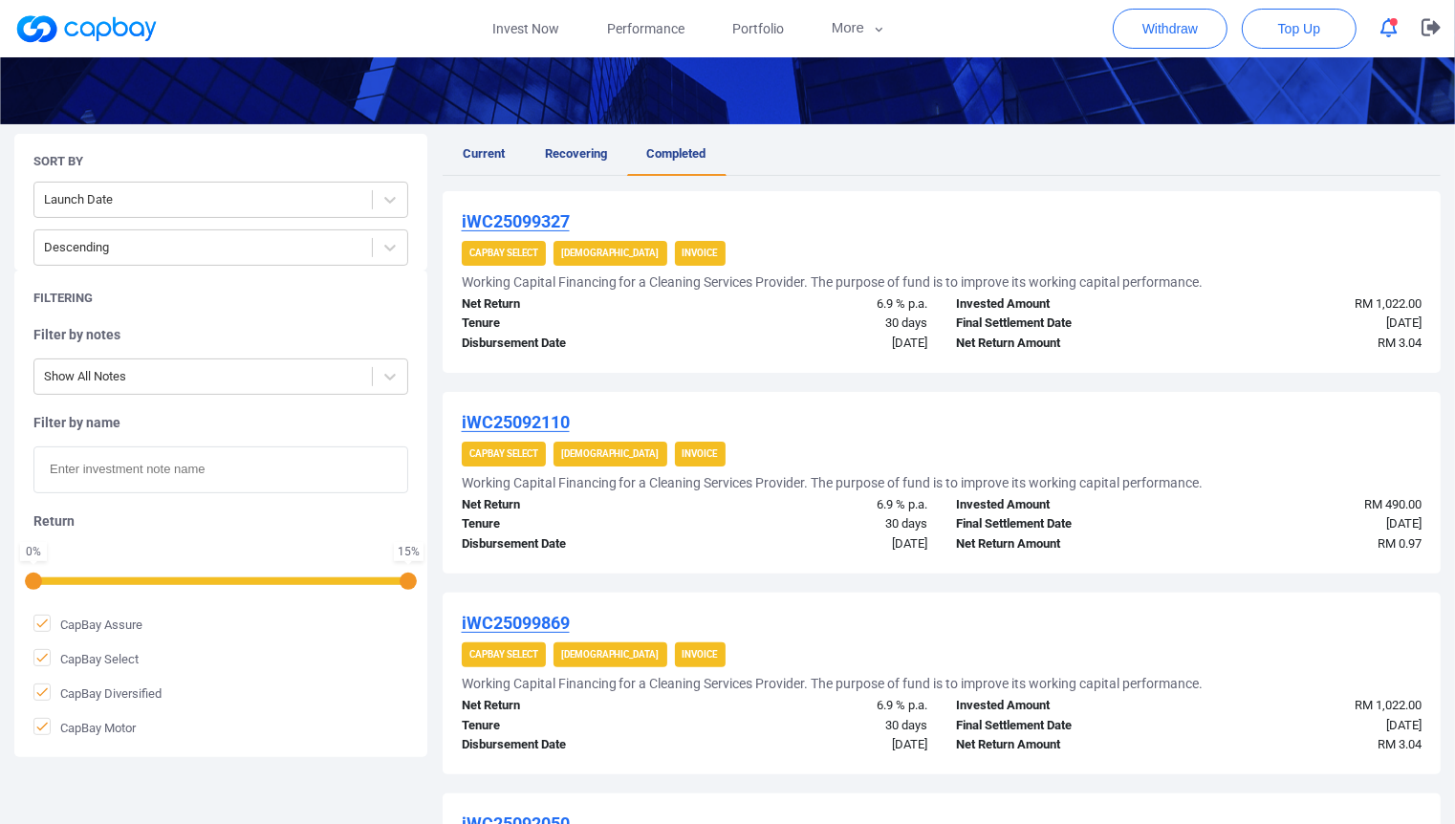
scroll to position [318, 0]
